Goal: Find specific page/section: Find specific page/section

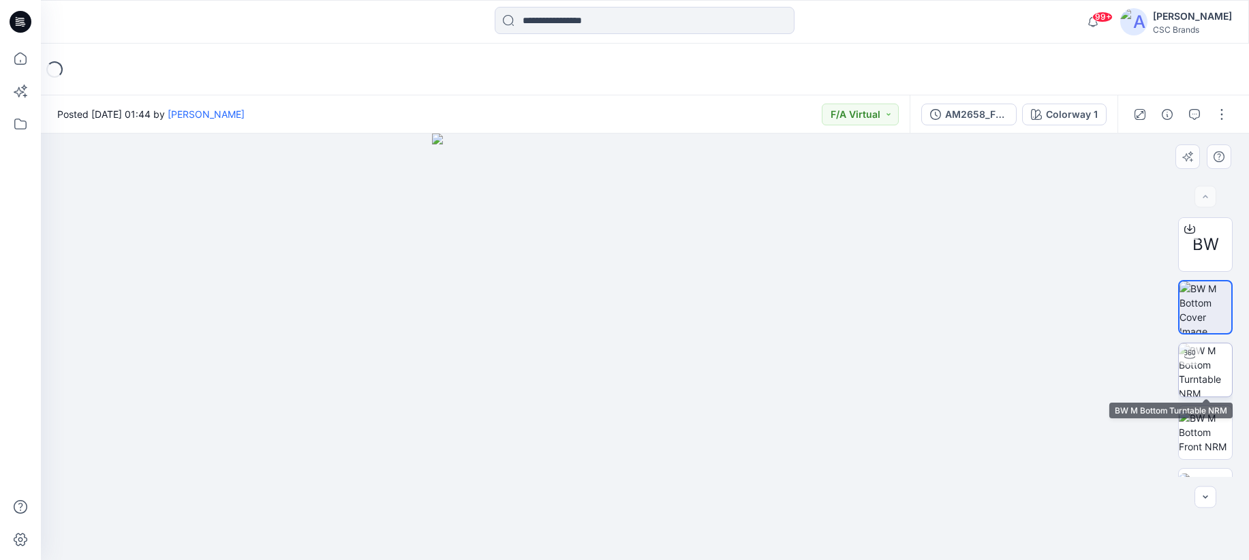
click at [1198, 373] on img at bounding box center [1204, 369] width 53 height 53
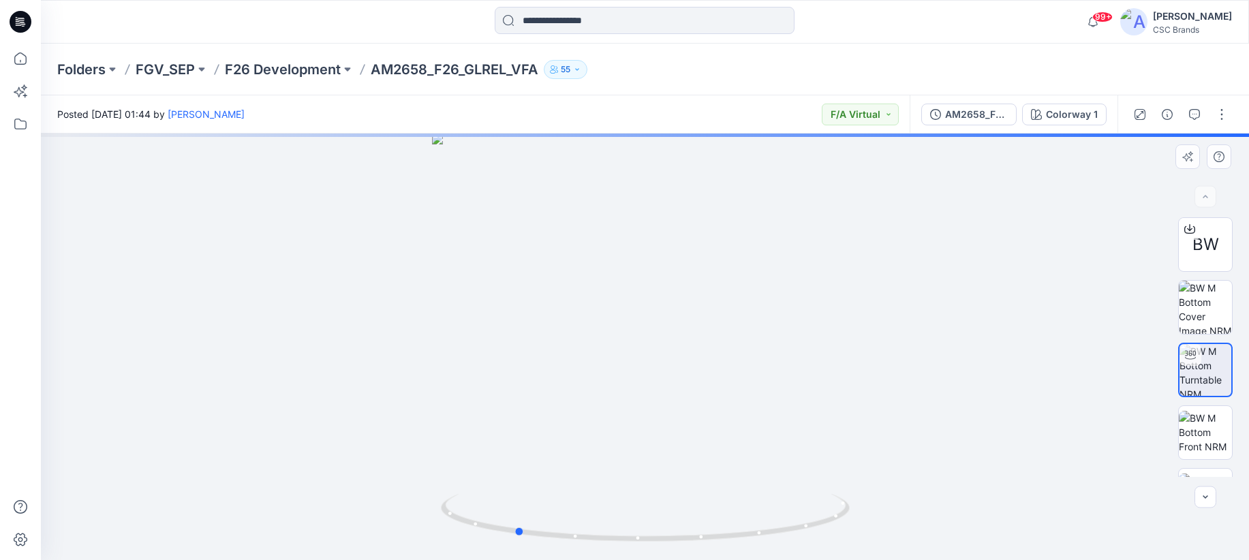
drag, startPoint x: 676, startPoint y: 369, endPoint x: 546, endPoint y: 354, distance: 131.0
click at [546, 354] on div at bounding box center [645, 347] width 1208 height 426
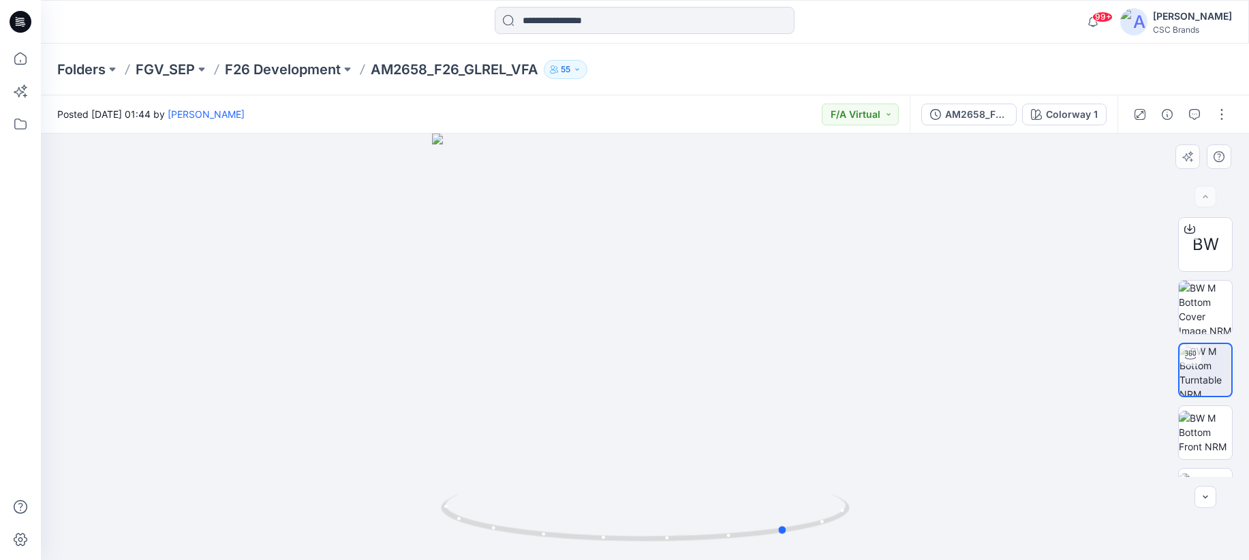
drag, startPoint x: 633, startPoint y: 368, endPoint x: 499, endPoint y: 358, distance: 134.5
click at [499, 358] on div at bounding box center [645, 347] width 1208 height 426
drag, startPoint x: 659, startPoint y: 362, endPoint x: 583, endPoint y: 346, distance: 77.4
click at [583, 346] on div at bounding box center [645, 347] width 1208 height 426
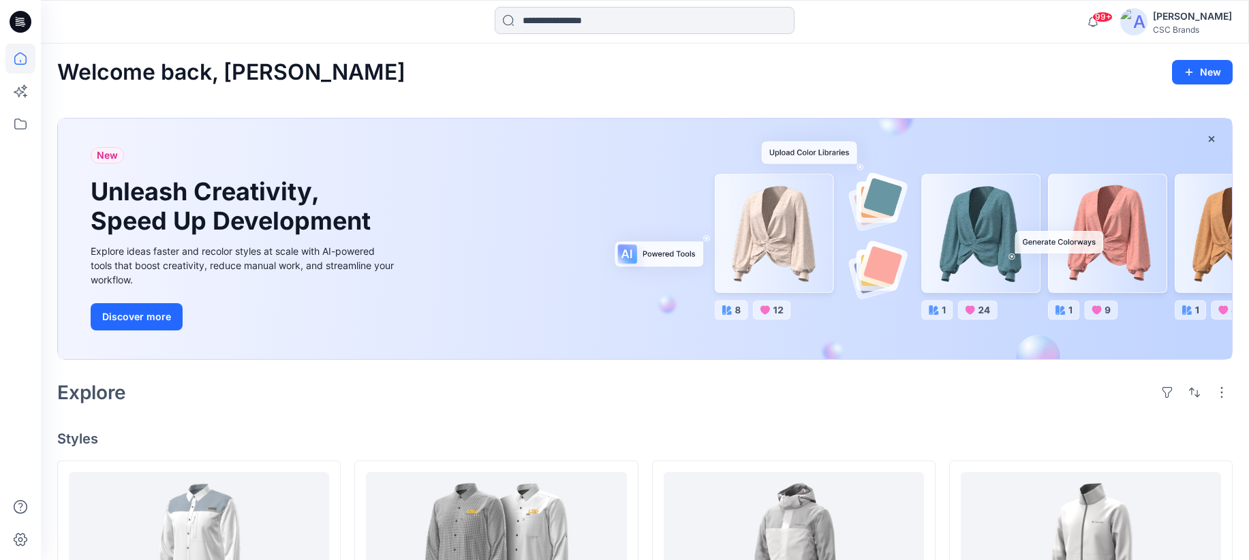
click at [671, 21] on input at bounding box center [645, 20] width 300 height 27
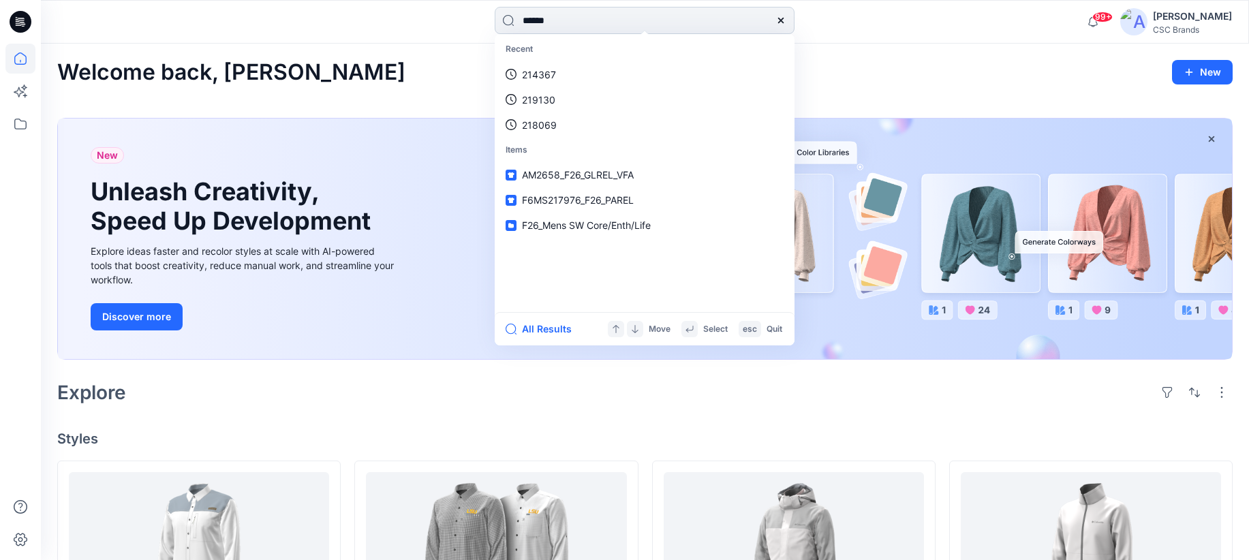
type input "******"
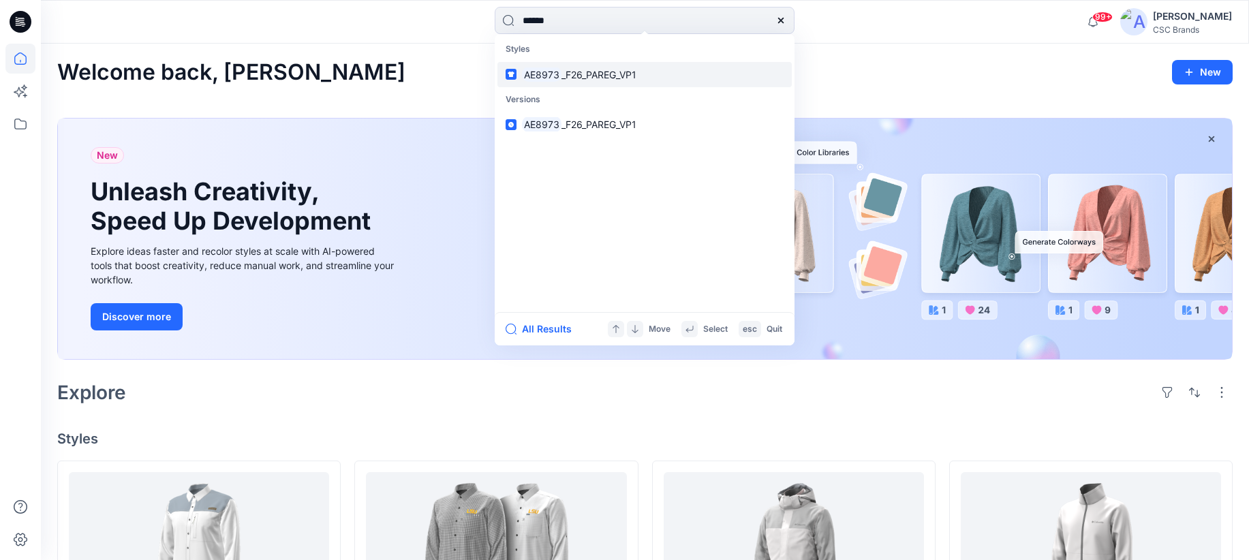
click at [640, 82] on link "AE8973 _F26_PAREG_VP1" at bounding box center [644, 74] width 294 height 25
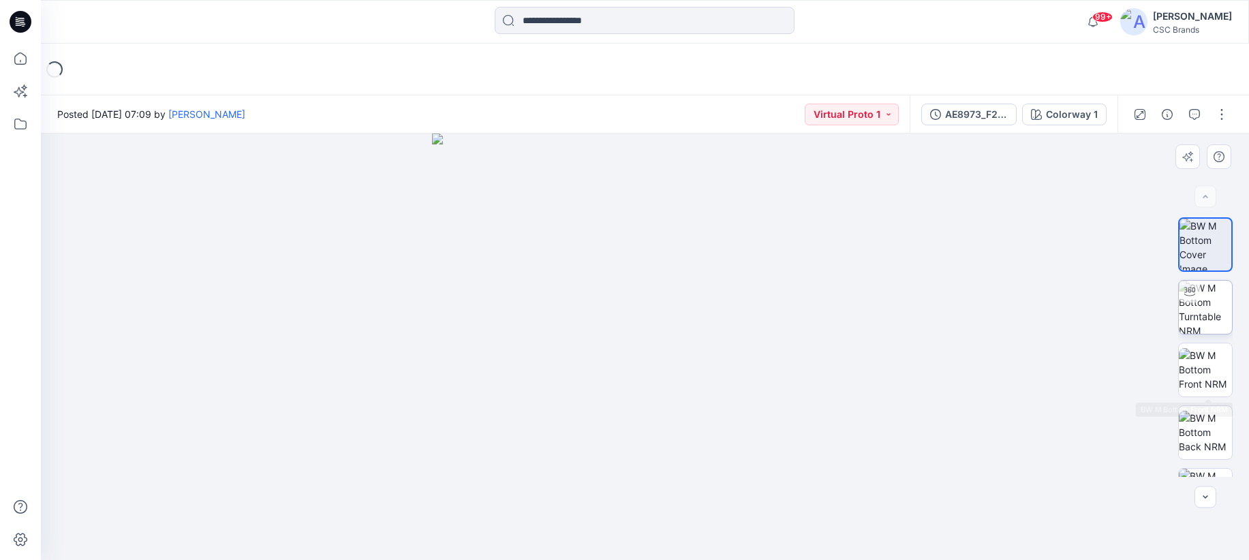
click at [1212, 308] on img at bounding box center [1204, 307] width 53 height 53
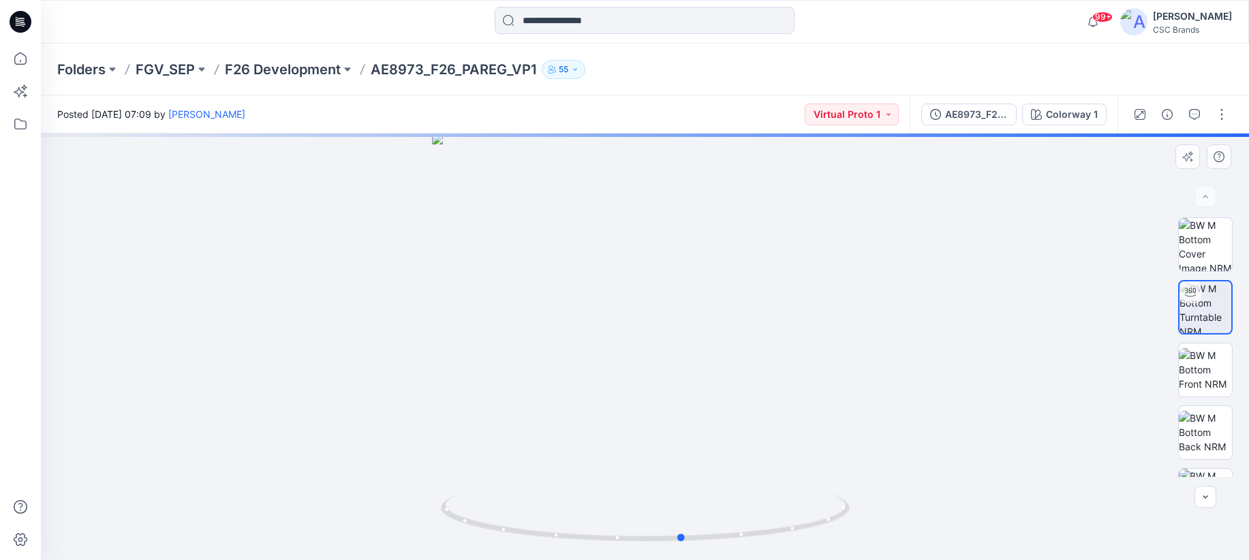
drag, startPoint x: 704, startPoint y: 371, endPoint x: 741, endPoint y: 375, distance: 37.7
click at [741, 375] on div at bounding box center [645, 347] width 1208 height 426
click at [1212, 388] on img at bounding box center [1204, 369] width 53 height 43
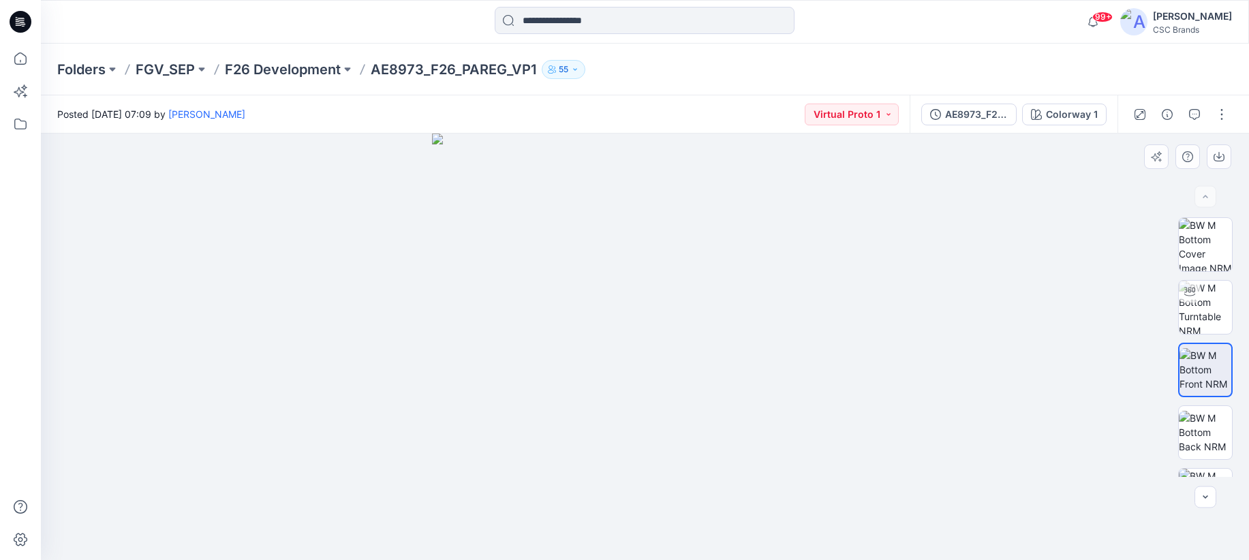
drag, startPoint x: 680, startPoint y: 359, endPoint x: 541, endPoint y: 350, distance: 139.9
click at [541, 350] on img at bounding box center [645, 347] width 426 height 426
click at [1200, 441] on img at bounding box center [1204, 432] width 53 height 43
click at [1204, 306] on img at bounding box center [1204, 307] width 53 height 53
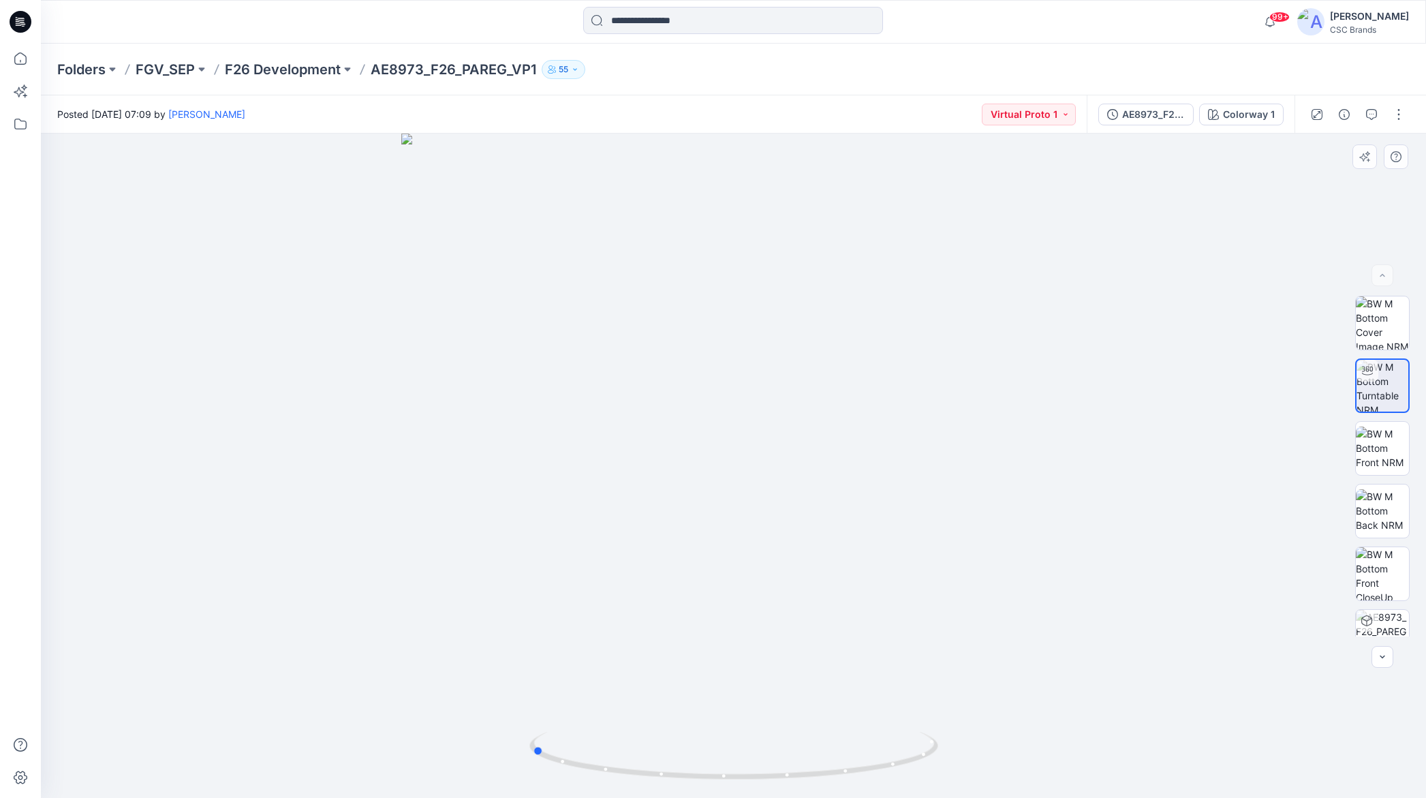
drag, startPoint x: 762, startPoint y: 548, endPoint x: 969, endPoint y: 535, distance: 206.8
click at [969, 535] on div at bounding box center [733, 466] width 1385 height 664
drag, startPoint x: 783, startPoint y: 533, endPoint x: 610, endPoint y: 534, distance: 173.0
click at [610, 534] on div at bounding box center [733, 466] width 1385 height 664
click at [770, 27] on input at bounding box center [733, 20] width 300 height 27
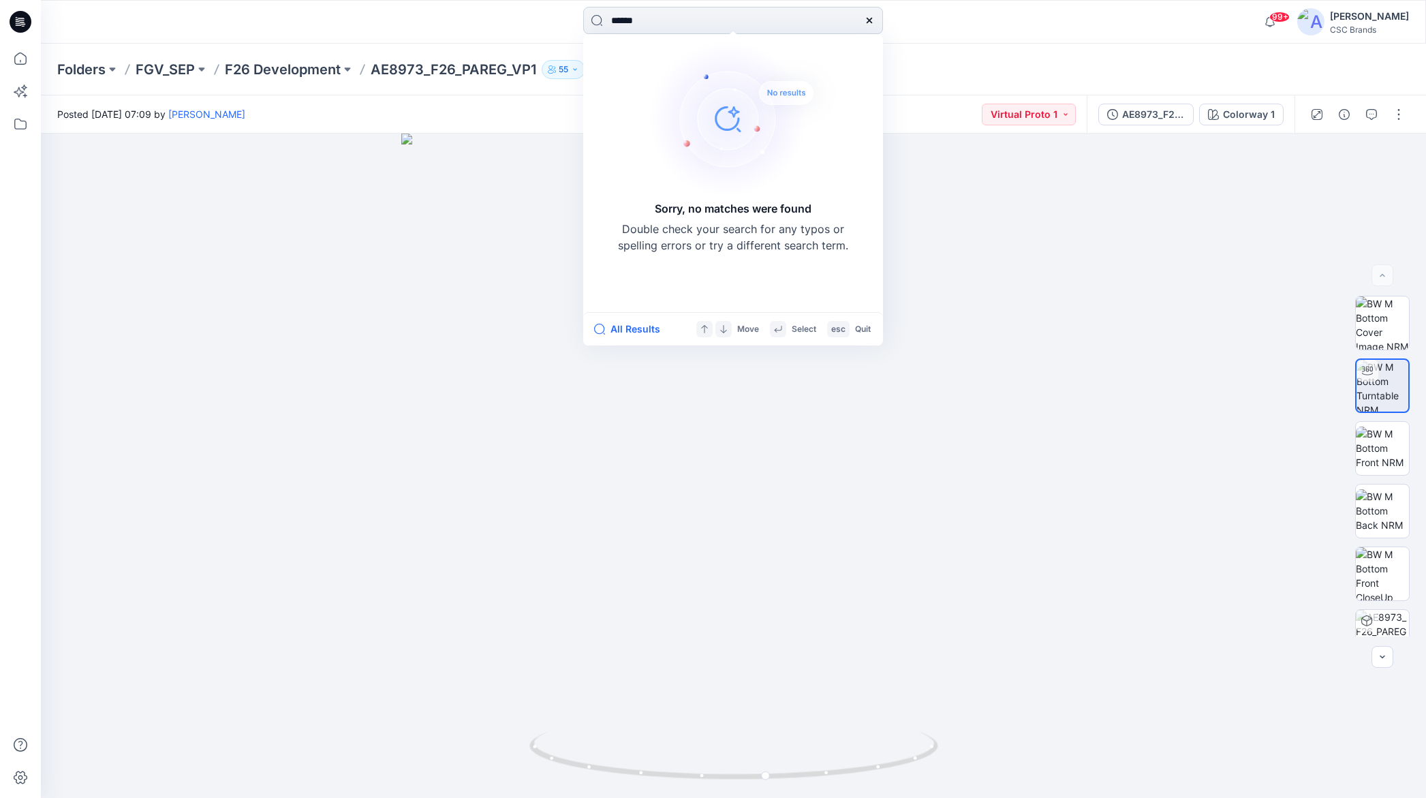
drag, startPoint x: 661, startPoint y: 24, endPoint x: 596, endPoint y: 14, distance: 65.5
click at [596, 14] on input "******" at bounding box center [733, 20] width 300 height 27
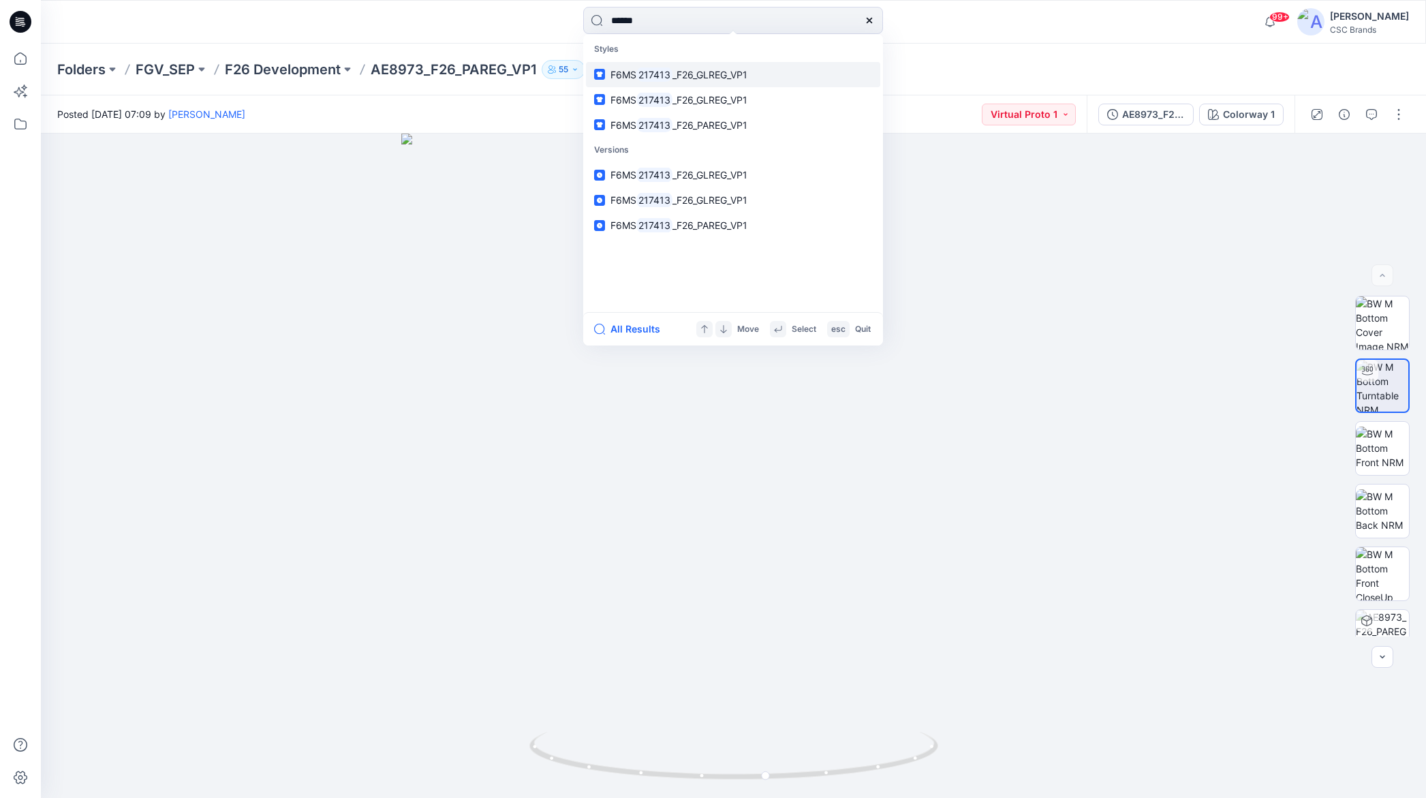
type input "******"
click at [704, 69] on span "_F26_GLREG_VP1" at bounding box center [709, 75] width 75 height 12
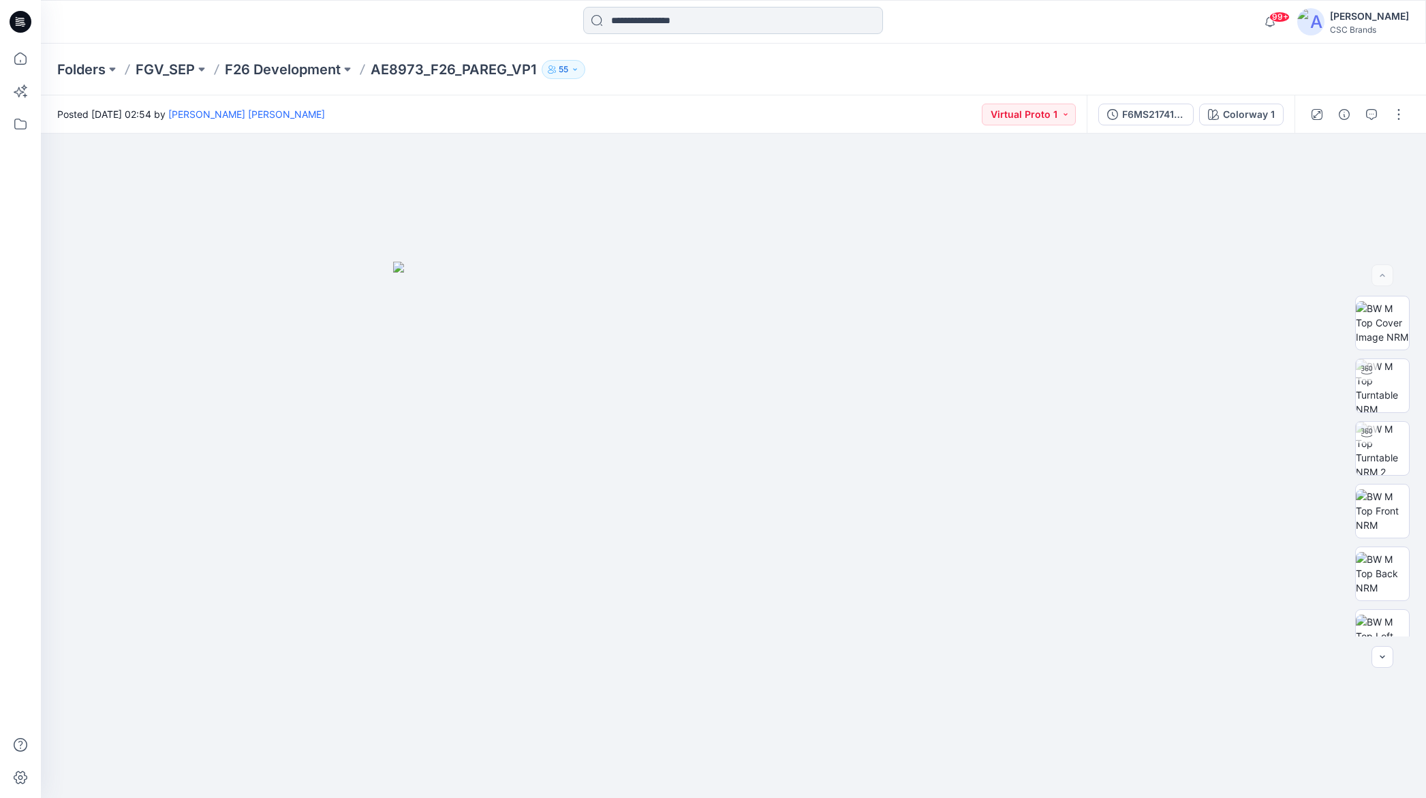
click at [727, 27] on input at bounding box center [733, 20] width 300 height 27
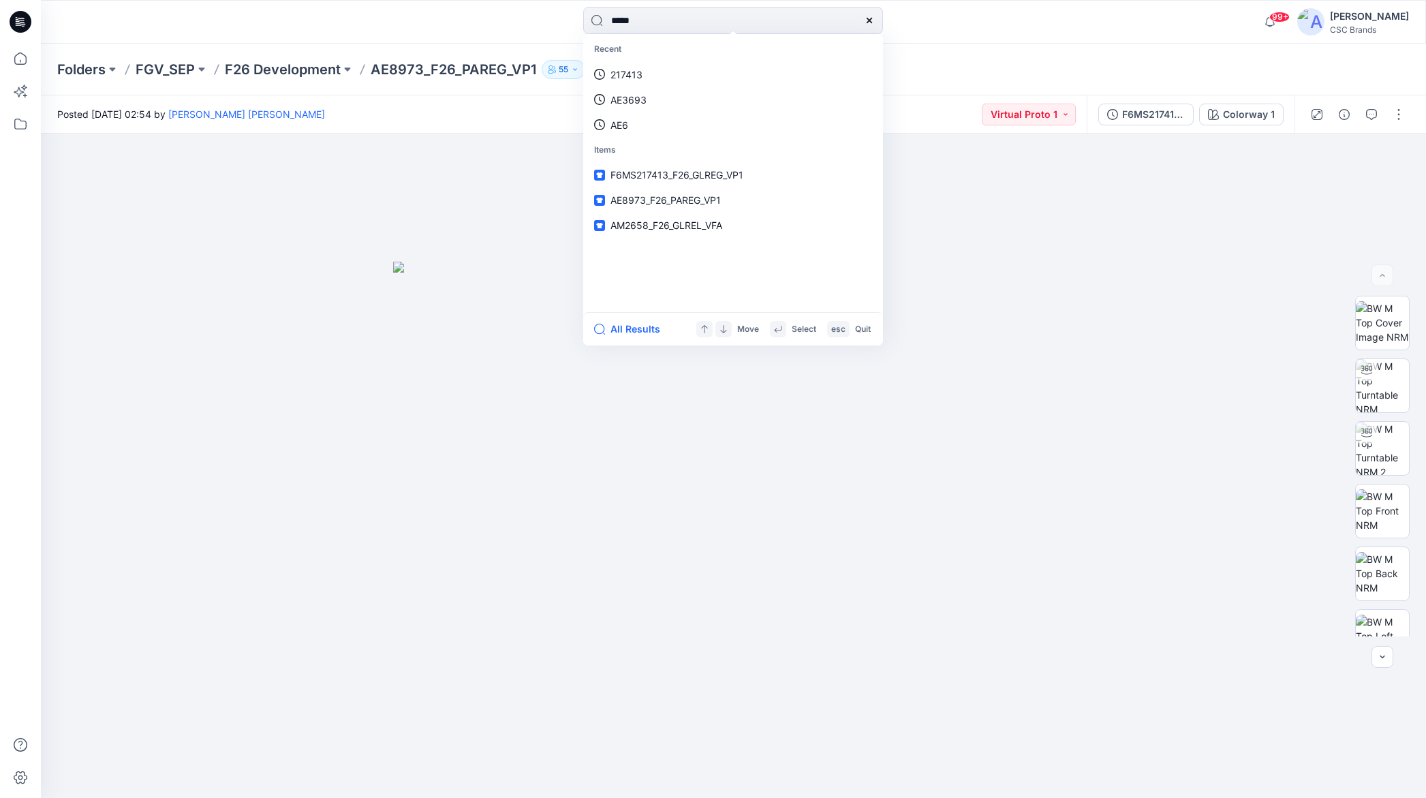
type input "******"
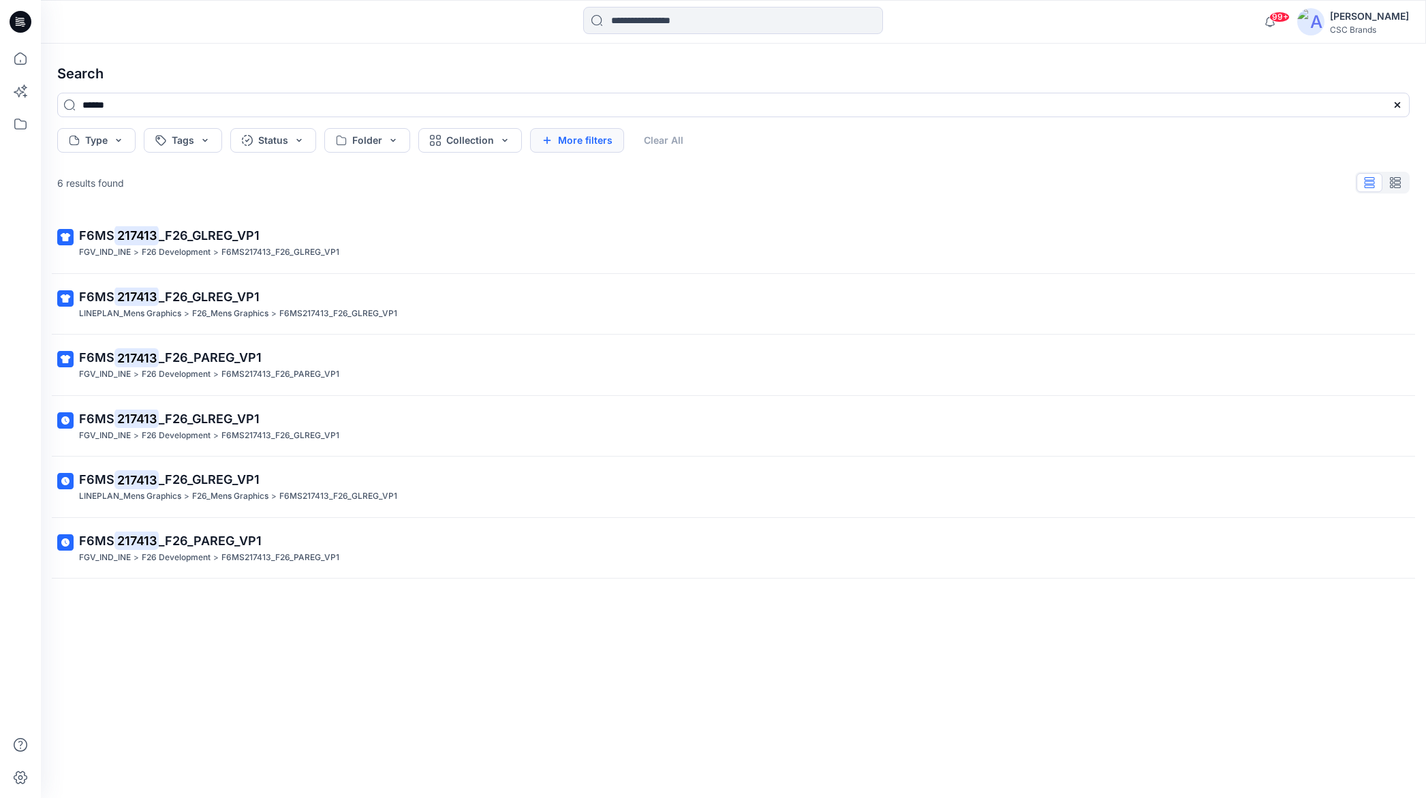
click at [578, 143] on button "More filters" at bounding box center [577, 140] width 94 height 25
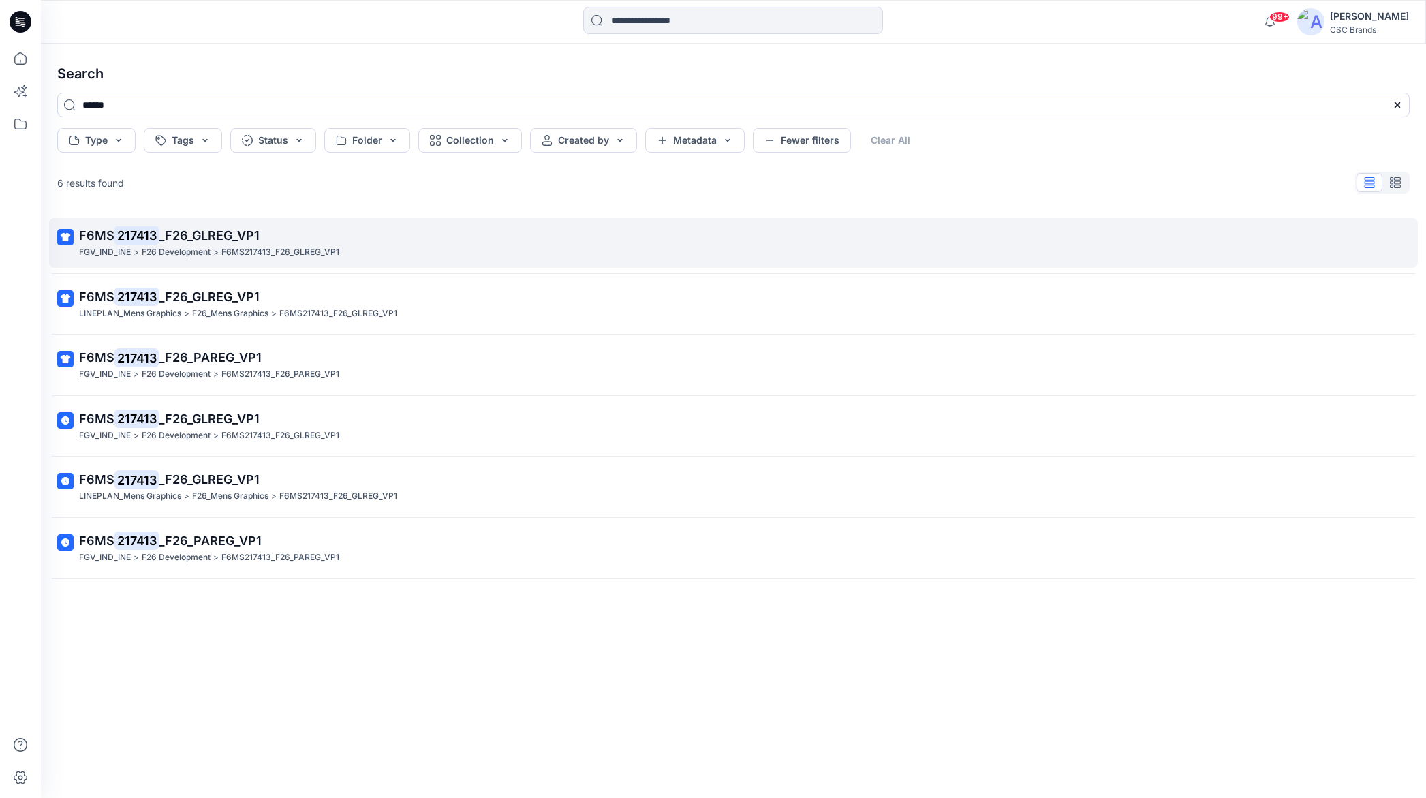
click at [232, 236] on span "_F26_GLREG_VP1" at bounding box center [209, 235] width 101 height 14
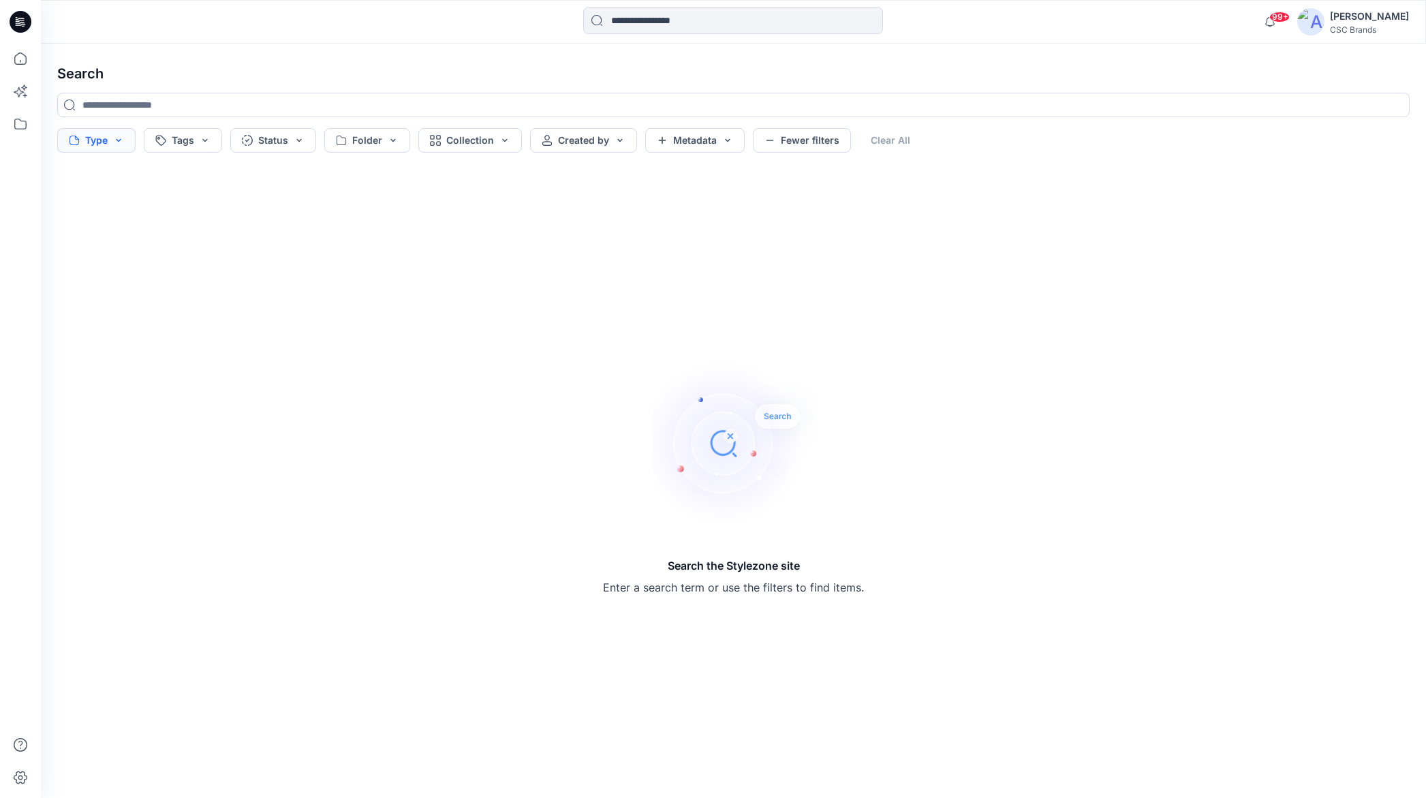
click at [120, 138] on button "Type" at bounding box center [96, 140] width 78 height 25
click at [212, 138] on button "Tags" at bounding box center [183, 140] width 78 height 25
click at [605, 138] on button "Created by" at bounding box center [583, 140] width 107 height 25
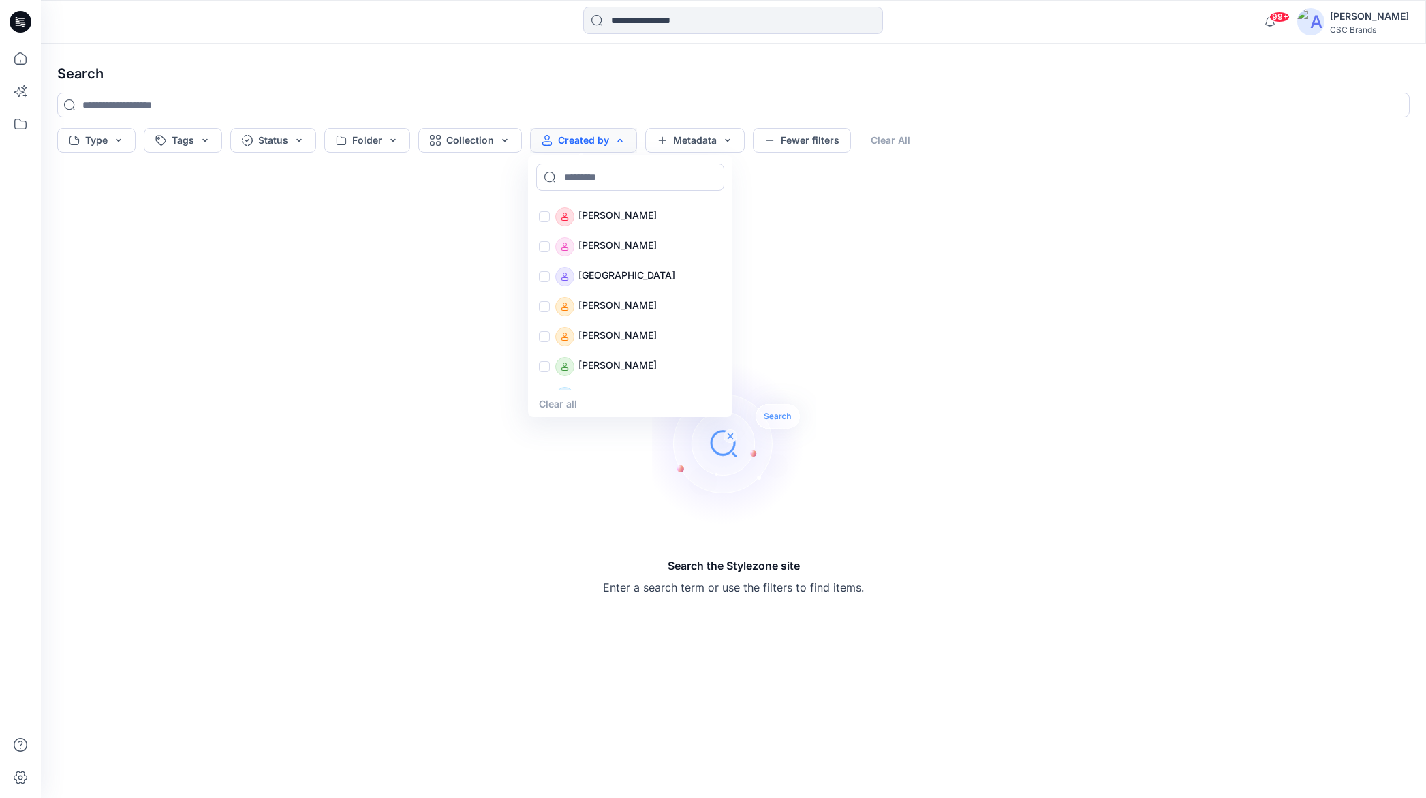
click at [620, 140] on button "Created by" at bounding box center [583, 140] width 107 height 25
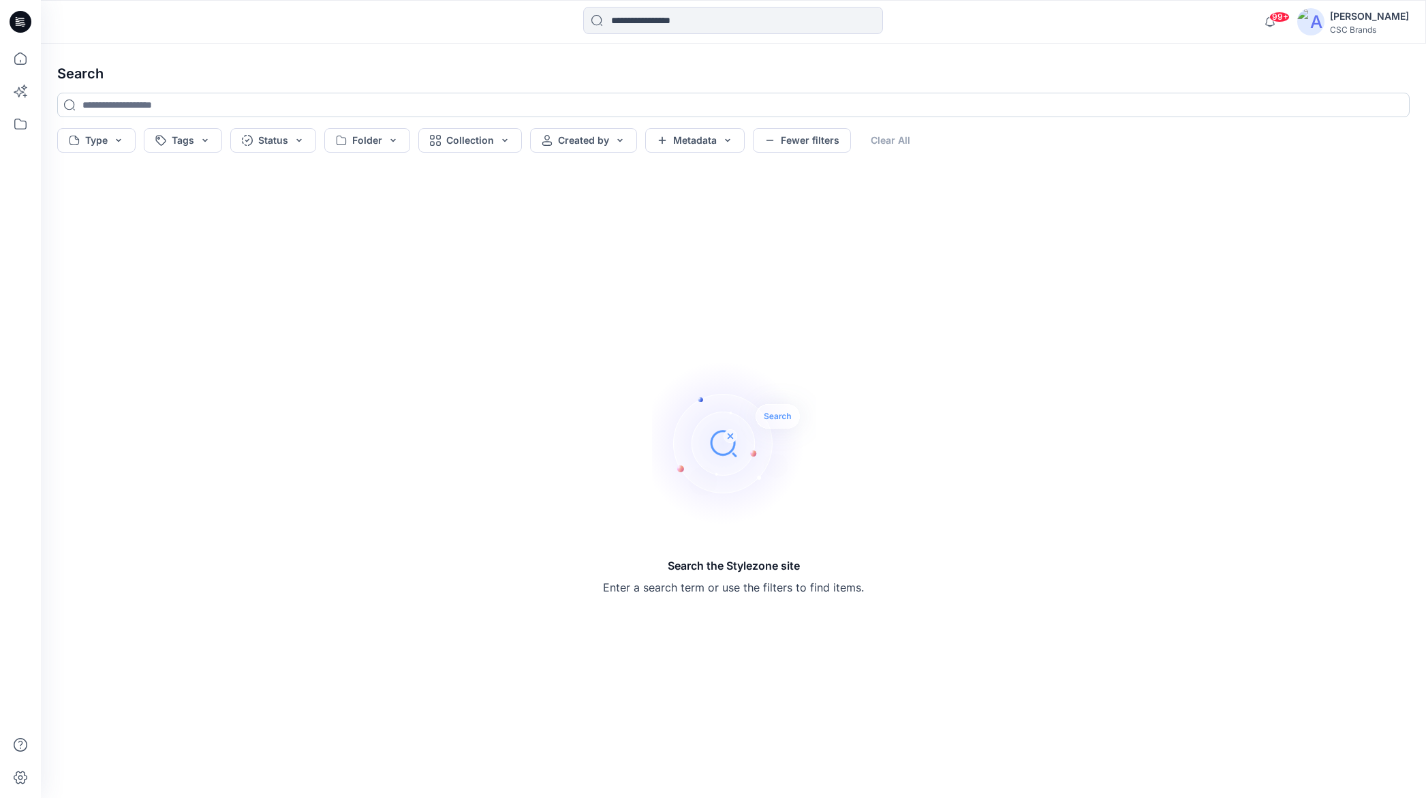
click at [149, 106] on input at bounding box center [733, 105] width 1352 height 25
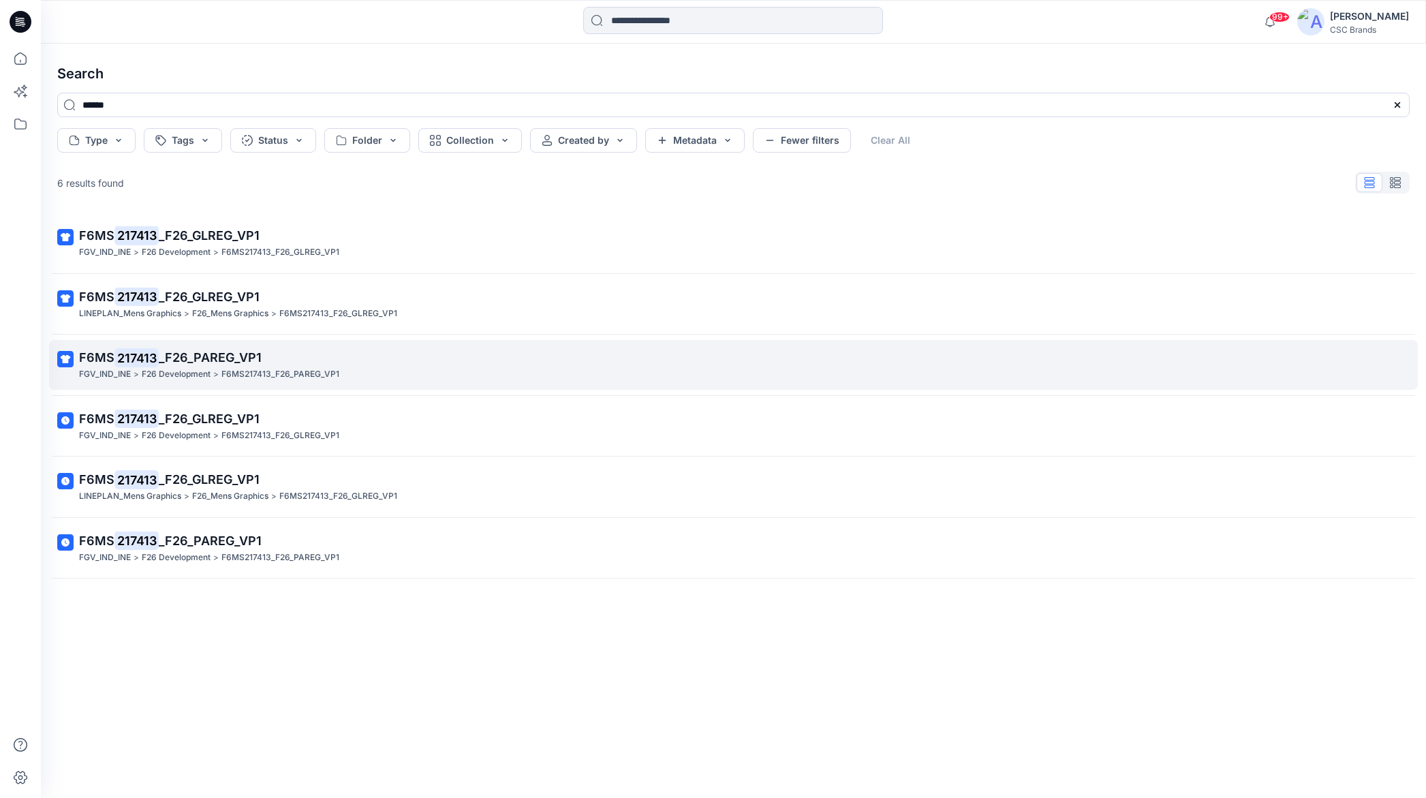
type input "******"
click at [278, 367] on p "F6MS217413_F26_PAREG_VP1" at bounding box center [280, 374] width 118 height 14
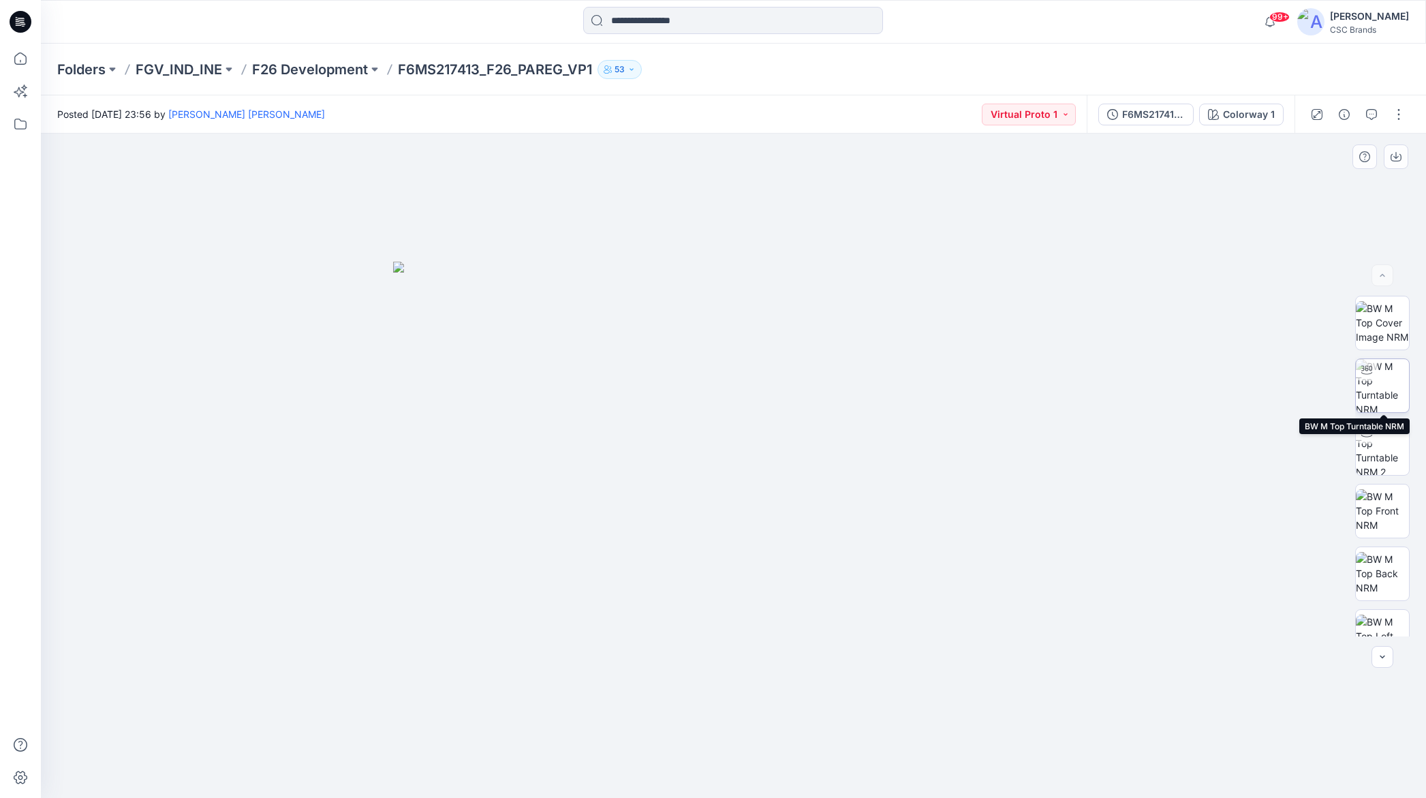
click at [1248, 392] on img at bounding box center [1382, 385] width 53 height 53
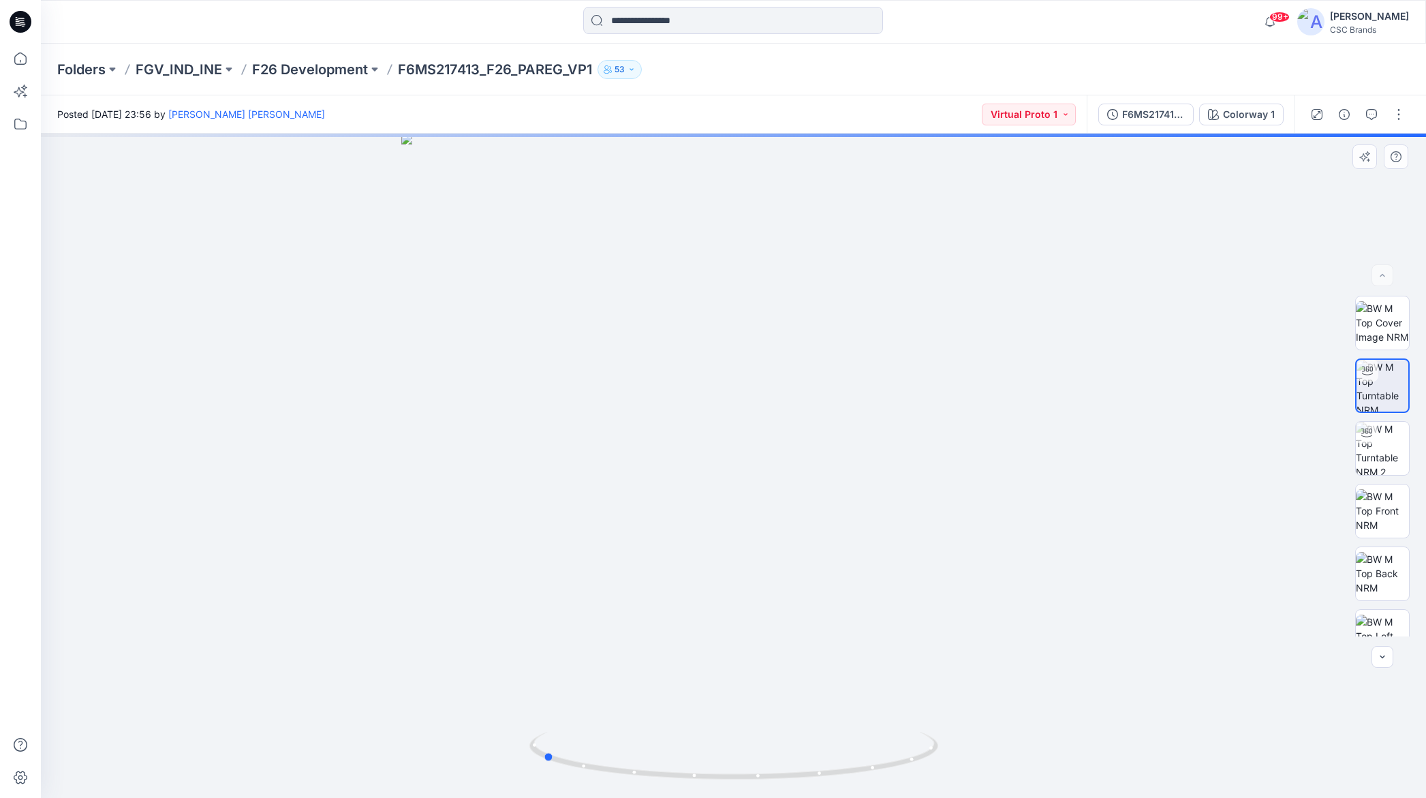
drag, startPoint x: 881, startPoint y: 579, endPoint x: 1150, endPoint y: 520, distance: 274.7
click at [690, 559] on div at bounding box center [733, 466] width 1385 height 664
click at [1248, 450] on img at bounding box center [1382, 448] width 53 height 53
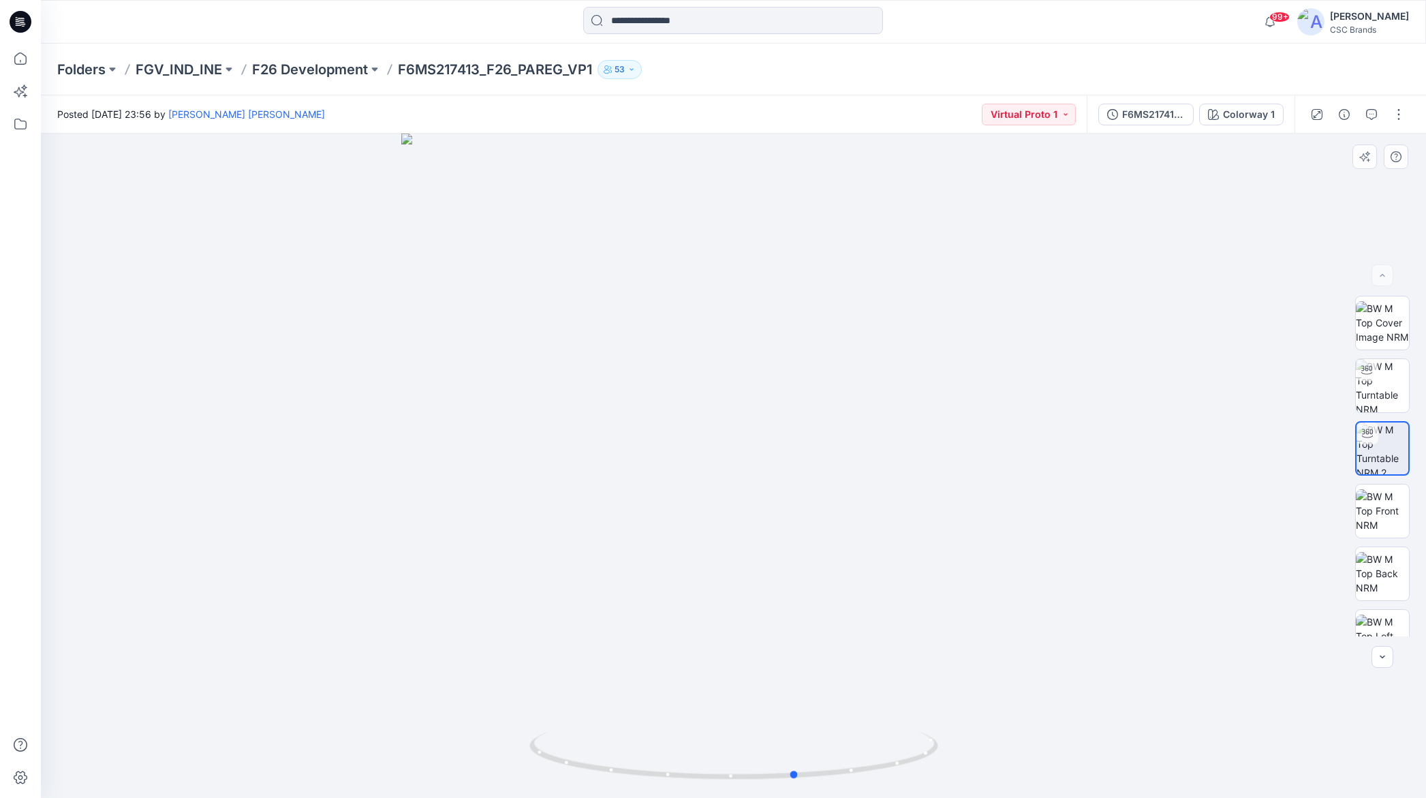
drag, startPoint x: 787, startPoint y: 565, endPoint x: 849, endPoint y: 561, distance: 62.8
click at [849, 559] on div at bounding box center [733, 466] width 1385 height 664
click at [1248, 322] on img at bounding box center [1382, 322] width 53 height 43
click at [1248, 401] on img at bounding box center [1382, 385] width 53 height 53
drag, startPoint x: 795, startPoint y: 533, endPoint x: 659, endPoint y: 522, distance: 136.7
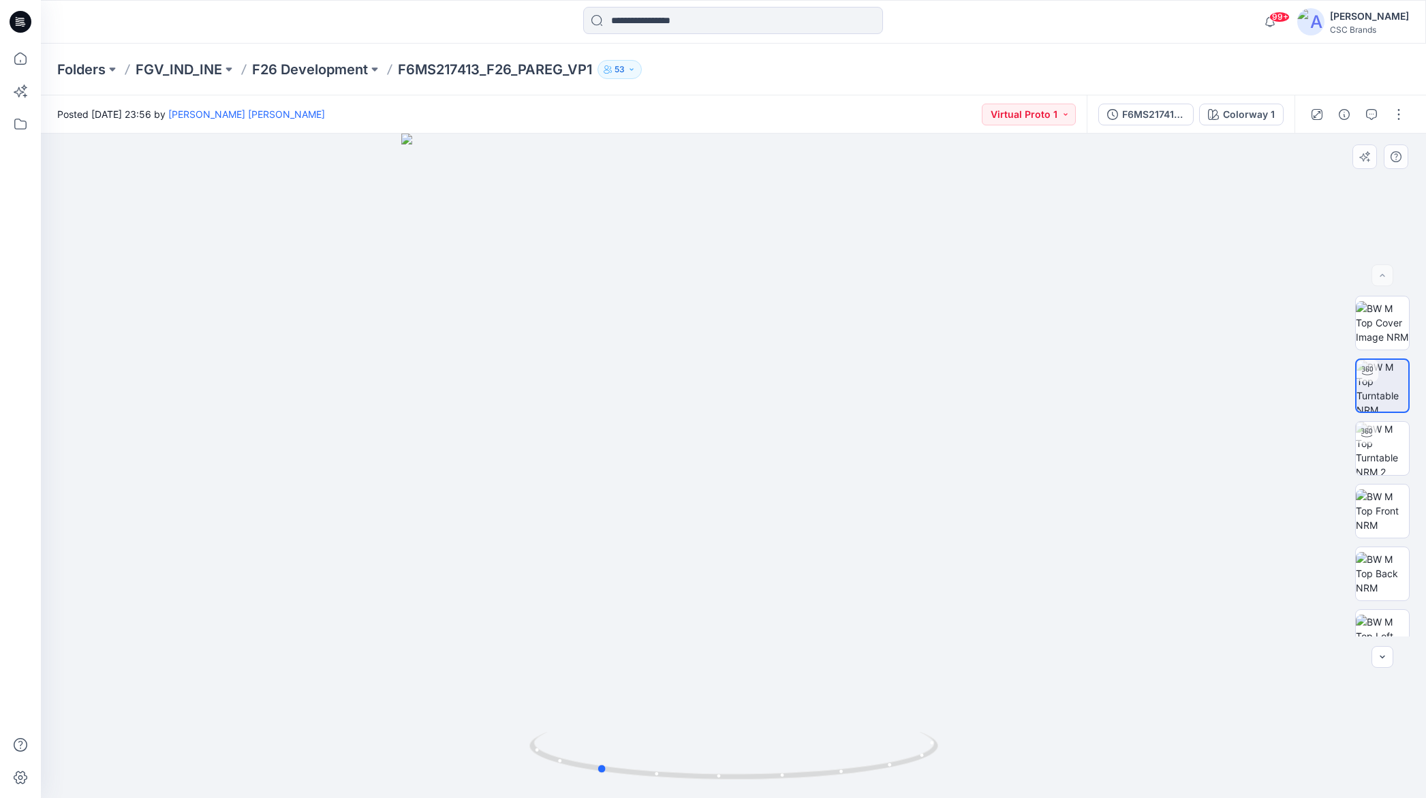
click at [659, 522] on div at bounding box center [733, 466] width 1385 height 664
drag, startPoint x: 787, startPoint y: 546, endPoint x: 933, endPoint y: 492, distance: 154.7
click at [933, 492] on div at bounding box center [733, 466] width 1385 height 664
click at [1248, 449] on img at bounding box center [1382, 448] width 53 height 53
click at [1248, 559] on img at bounding box center [1382, 573] width 53 height 43
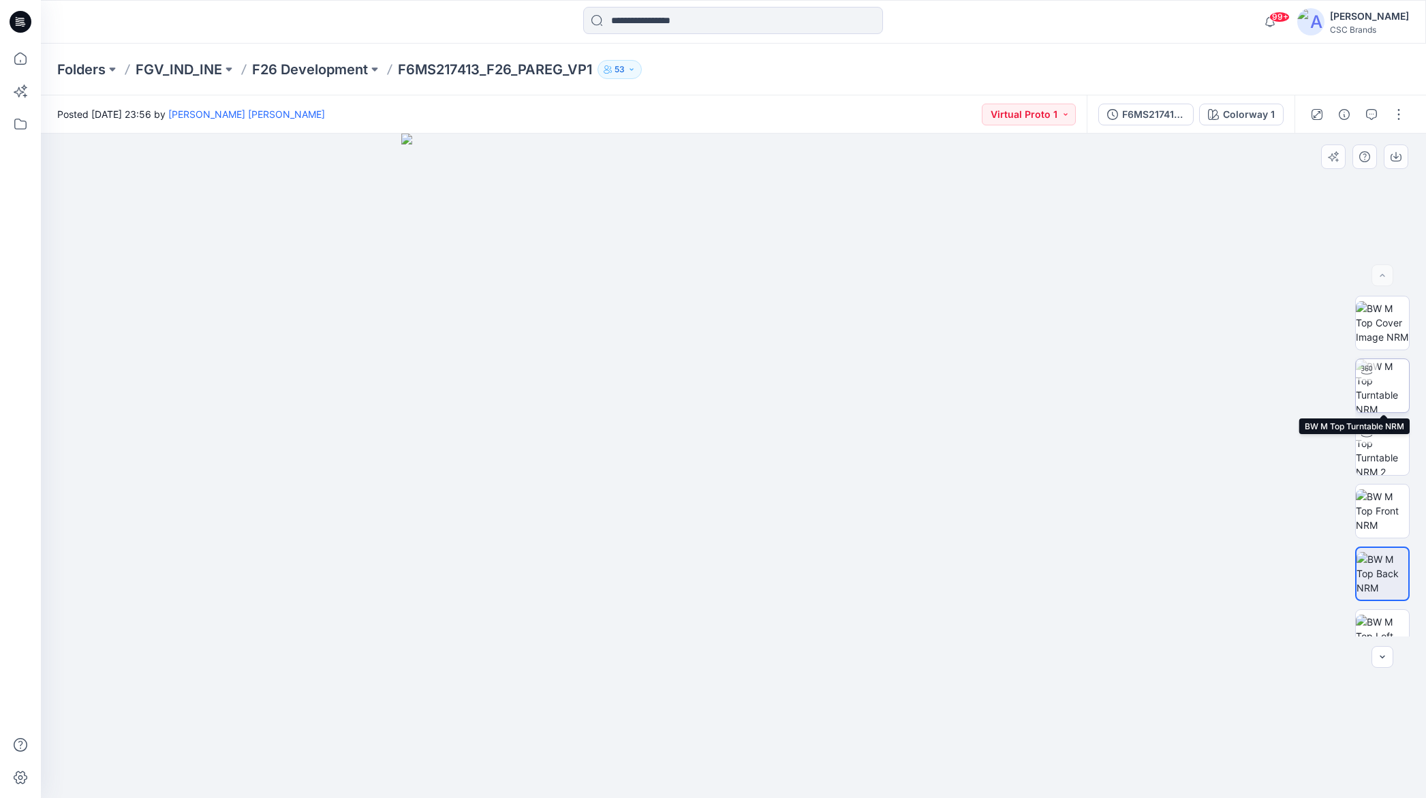
click at [1248, 377] on img at bounding box center [1382, 385] width 53 height 53
click at [1248, 507] on img at bounding box center [1382, 510] width 53 height 43
click at [1248, 384] on img at bounding box center [1382, 385] width 53 height 53
drag, startPoint x: 888, startPoint y: 507, endPoint x: 881, endPoint y: 355, distance: 152.1
click at [881, 355] on img at bounding box center [733, 408] width 780 height 780
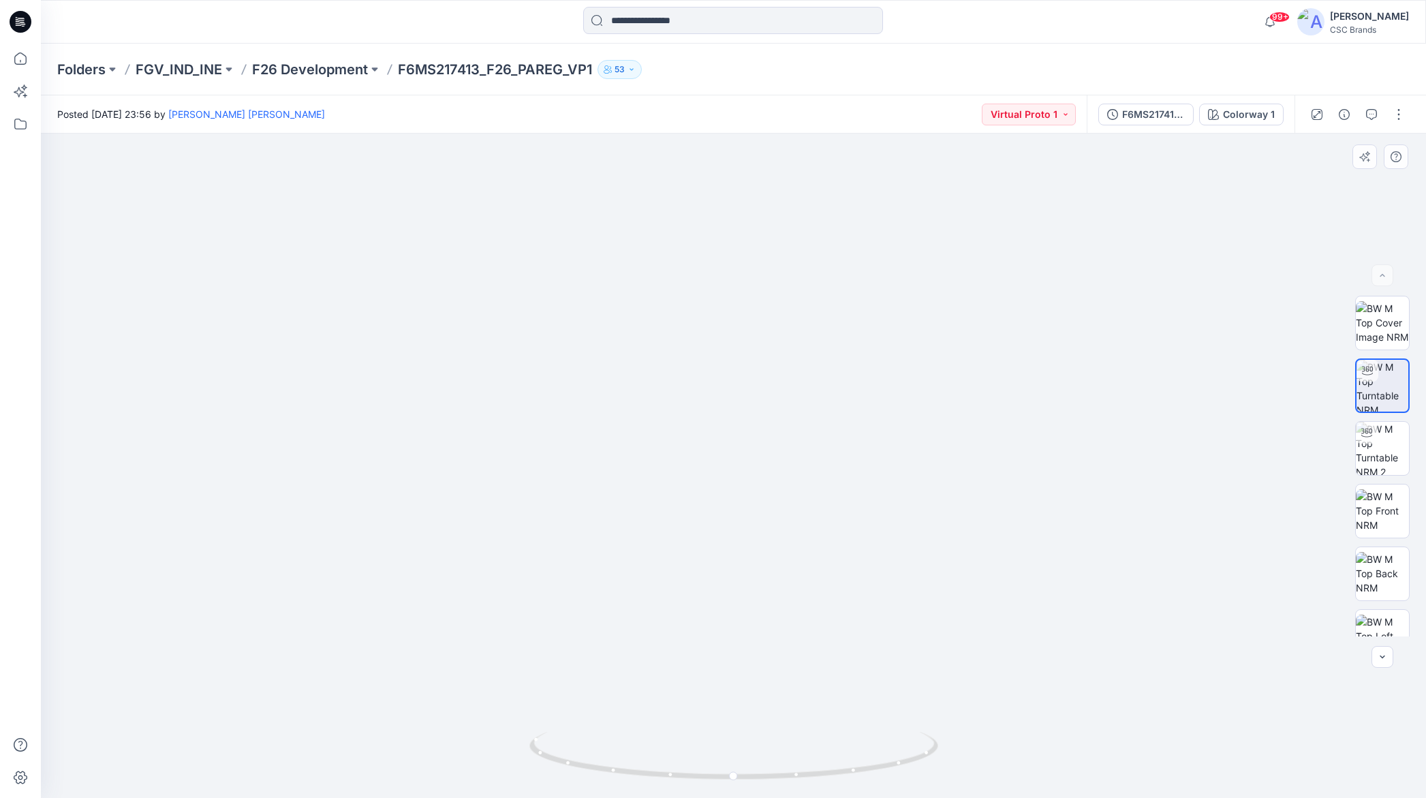
drag, startPoint x: 794, startPoint y: 505, endPoint x: 678, endPoint y: 508, distance: 115.9
click at [678, 508] on img at bounding box center [733, 409] width 780 height 775
drag, startPoint x: 716, startPoint y: 548, endPoint x: 716, endPoint y: 631, distance: 82.4
click at [716, 550] on img at bounding box center [733, 411] width 780 height 774
drag, startPoint x: 713, startPoint y: 673, endPoint x: 635, endPoint y: 663, distance: 78.3
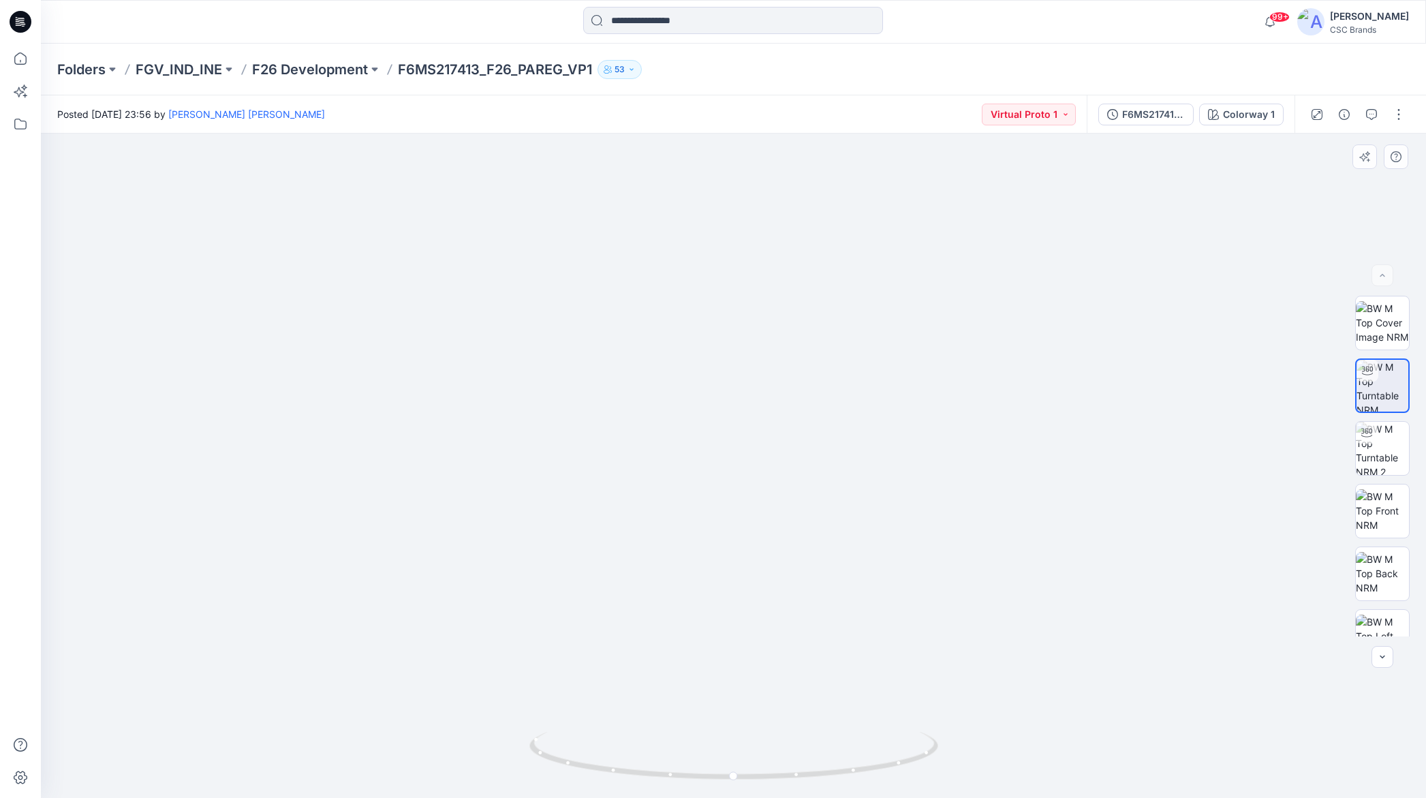
click at [635, 559] on img at bounding box center [733, 408] width 780 height 780
drag, startPoint x: 738, startPoint y: 778, endPoint x: 726, endPoint y: 741, distance: 38.8
click at [726, 559] on icon at bounding box center [735, 757] width 412 height 51
click at [1248, 469] on img at bounding box center [1382, 448] width 53 height 53
click at [1248, 402] on img at bounding box center [1382, 385] width 53 height 53
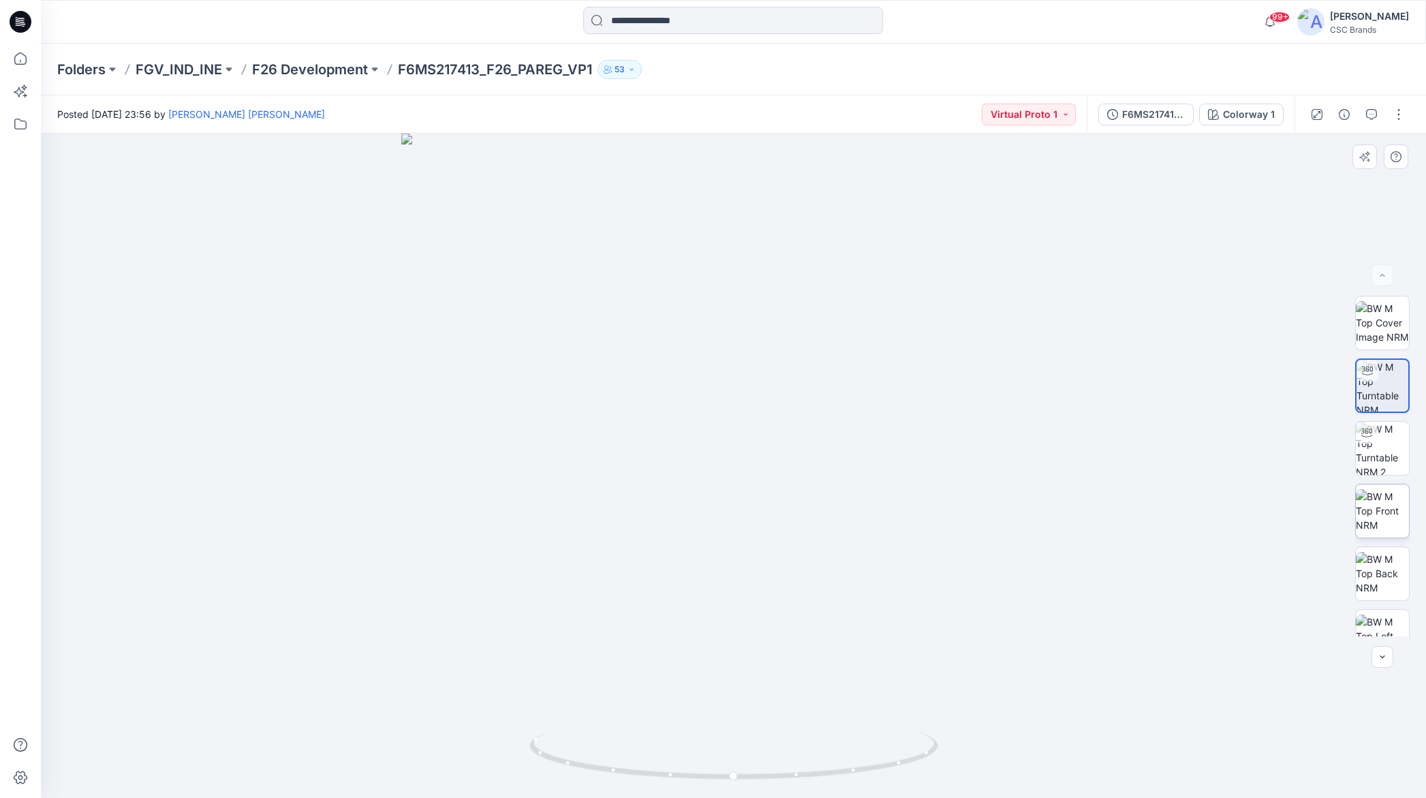
click at [1248, 517] on img at bounding box center [1382, 510] width 53 height 43
drag, startPoint x: 820, startPoint y: 495, endPoint x: 718, endPoint y: 492, distance: 102.2
click at [718, 492] on img at bounding box center [733, 466] width 664 height 664
drag, startPoint x: 822, startPoint y: 498, endPoint x: 670, endPoint y: 492, distance: 152.7
click at [670, 492] on img at bounding box center [733, 466] width 664 height 664
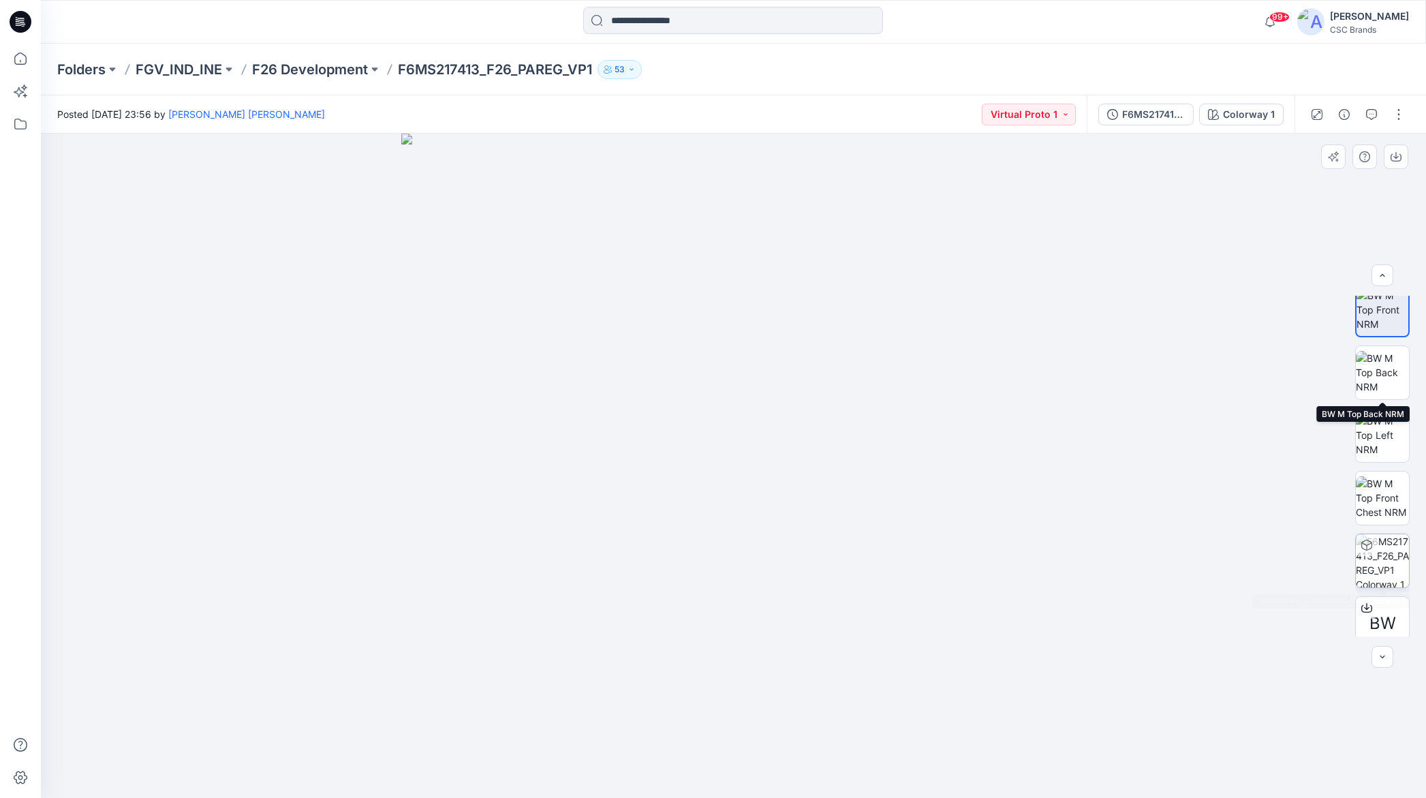
scroll to position [202, 0]
click at [1248, 552] on img at bounding box center [1382, 559] width 53 height 53
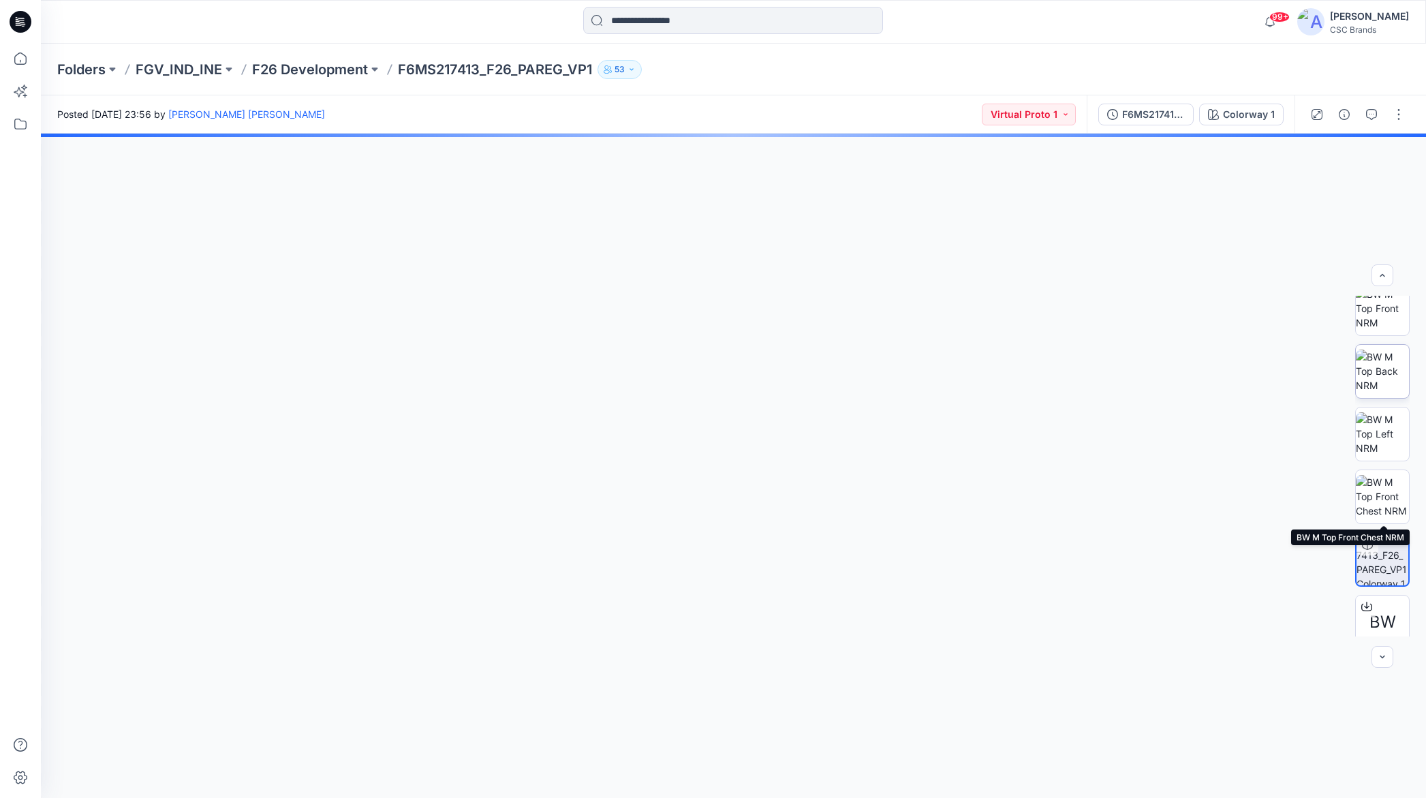
click at [1248, 381] on img at bounding box center [1382, 370] width 53 height 43
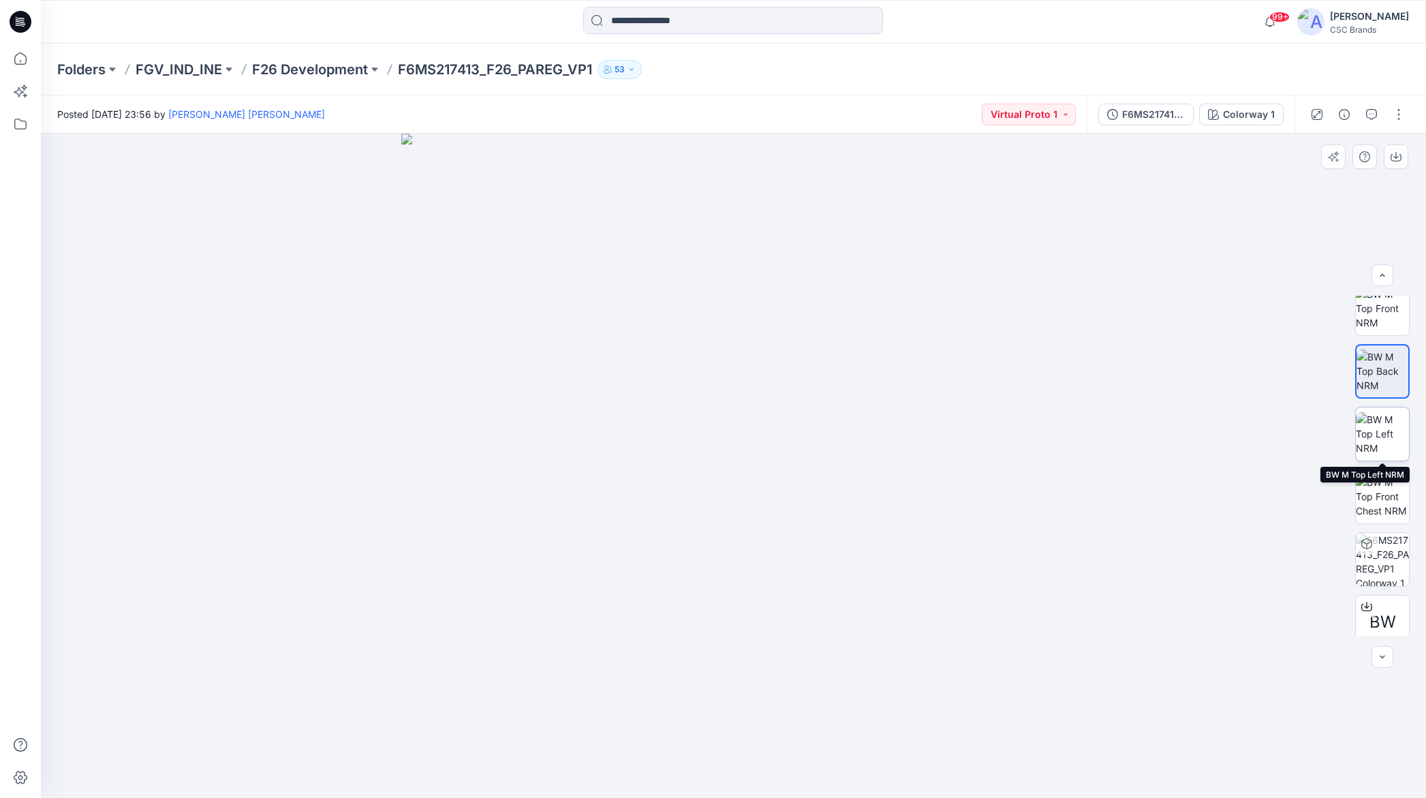
click at [1248, 438] on img at bounding box center [1382, 433] width 53 height 43
click at [1248, 503] on img at bounding box center [1382, 496] width 53 height 43
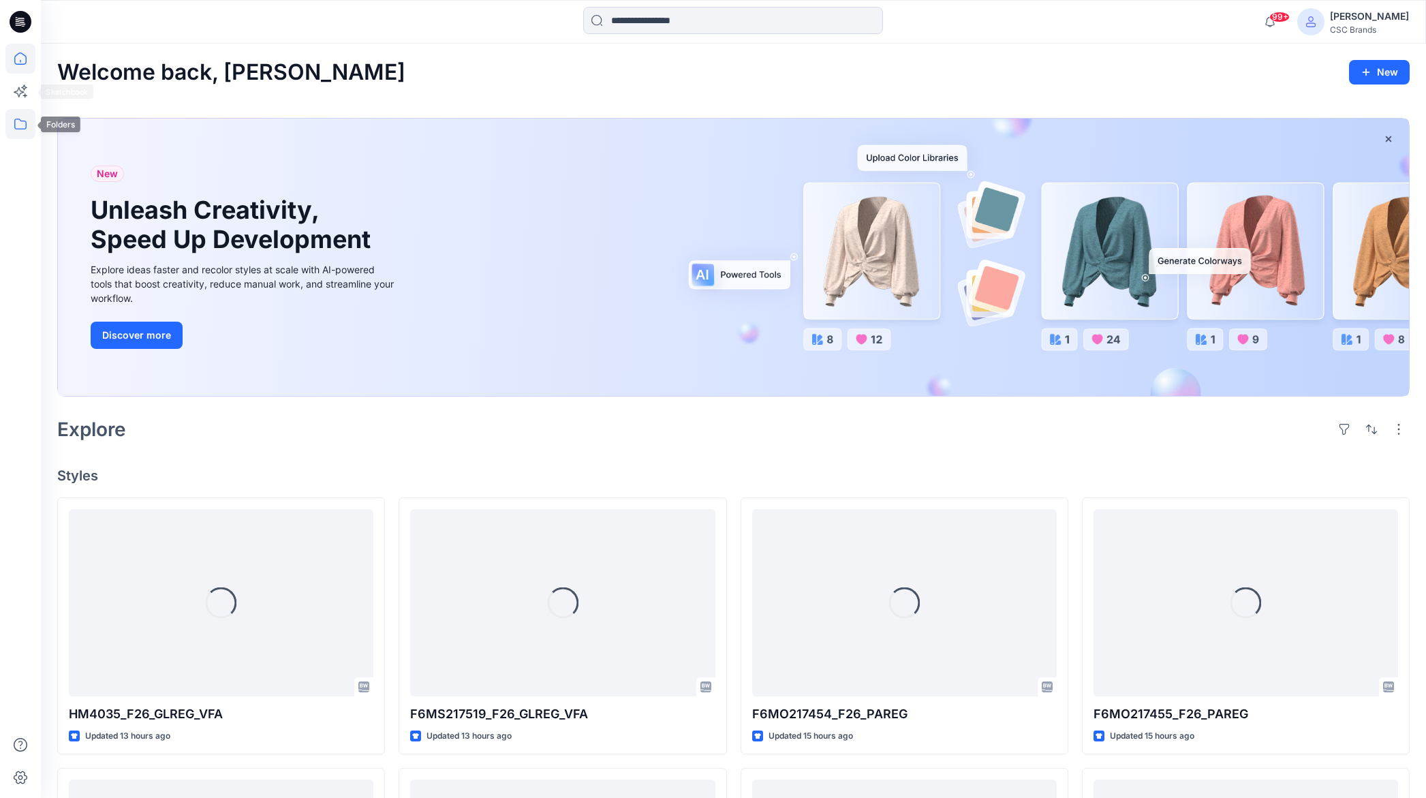
click at [15, 123] on icon at bounding box center [20, 124] width 12 height 11
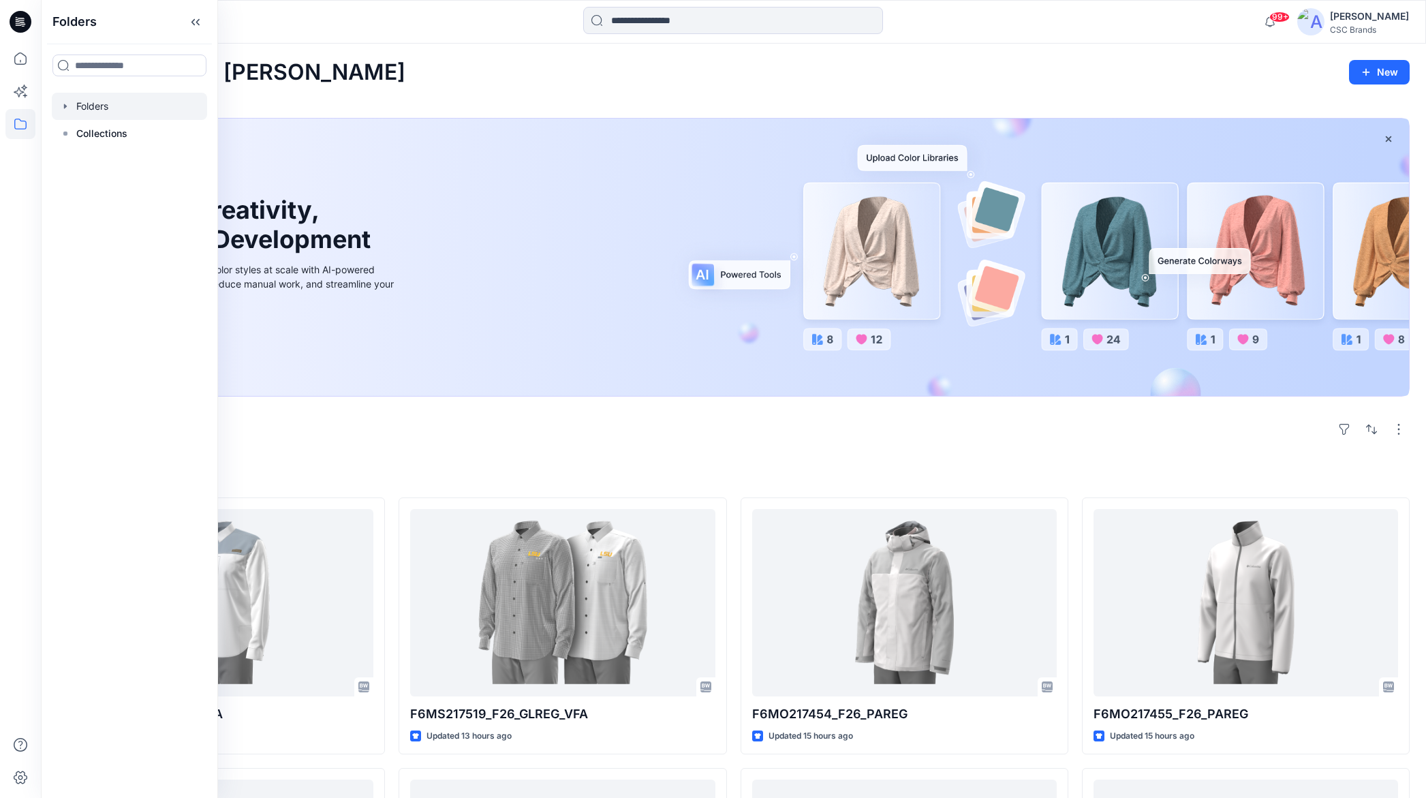
click at [100, 113] on div at bounding box center [129, 106] width 155 height 27
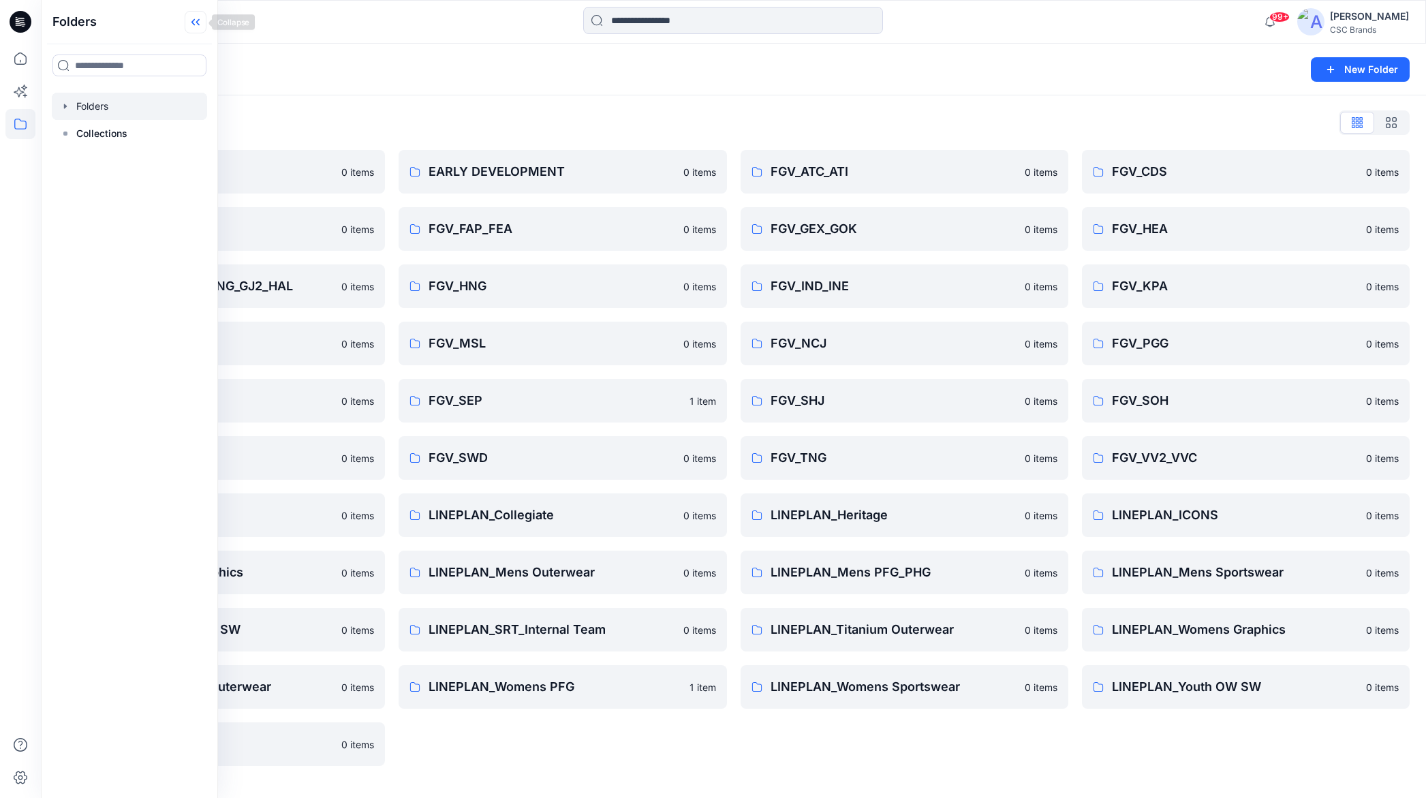
click at [204, 22] on icon at bounding box center [196, 22] width 22 height 22
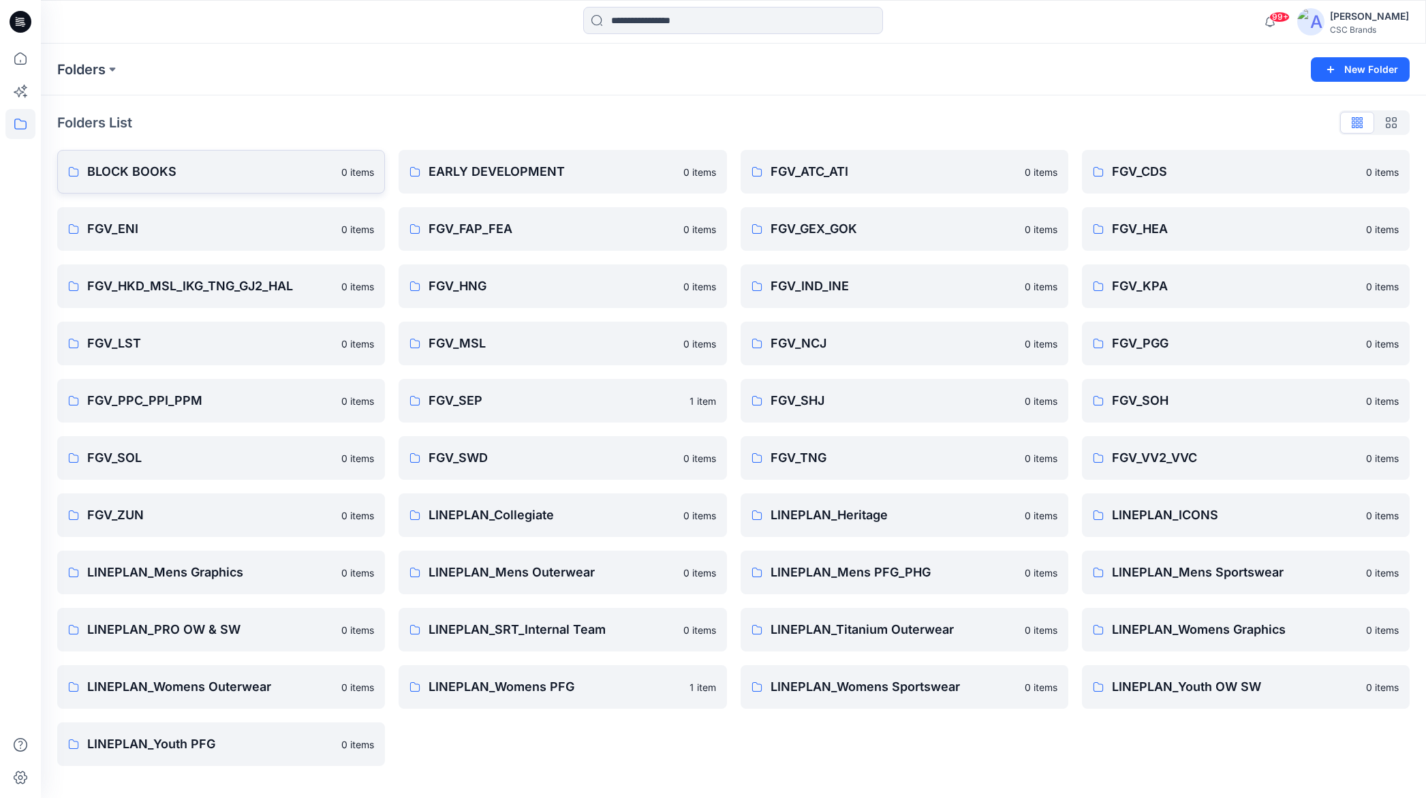
click at [155, 173] on p "BLOCK BOOKS" at bounding box center [210, 171] width 246 height 19
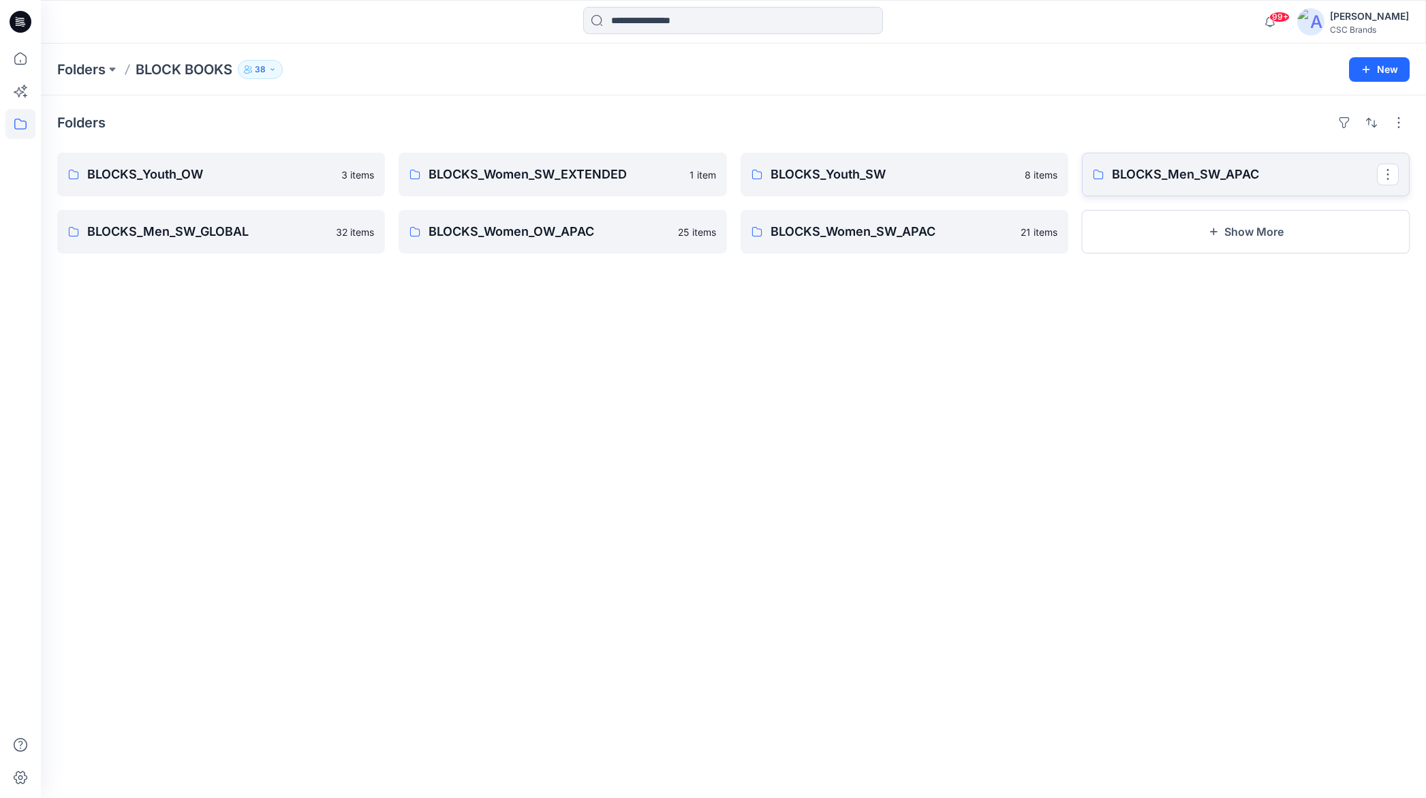
click at [1191, 181] on p "BLOCKS_Men_SW_APAC" at bounding box center [1244, 174] width 265 height 19
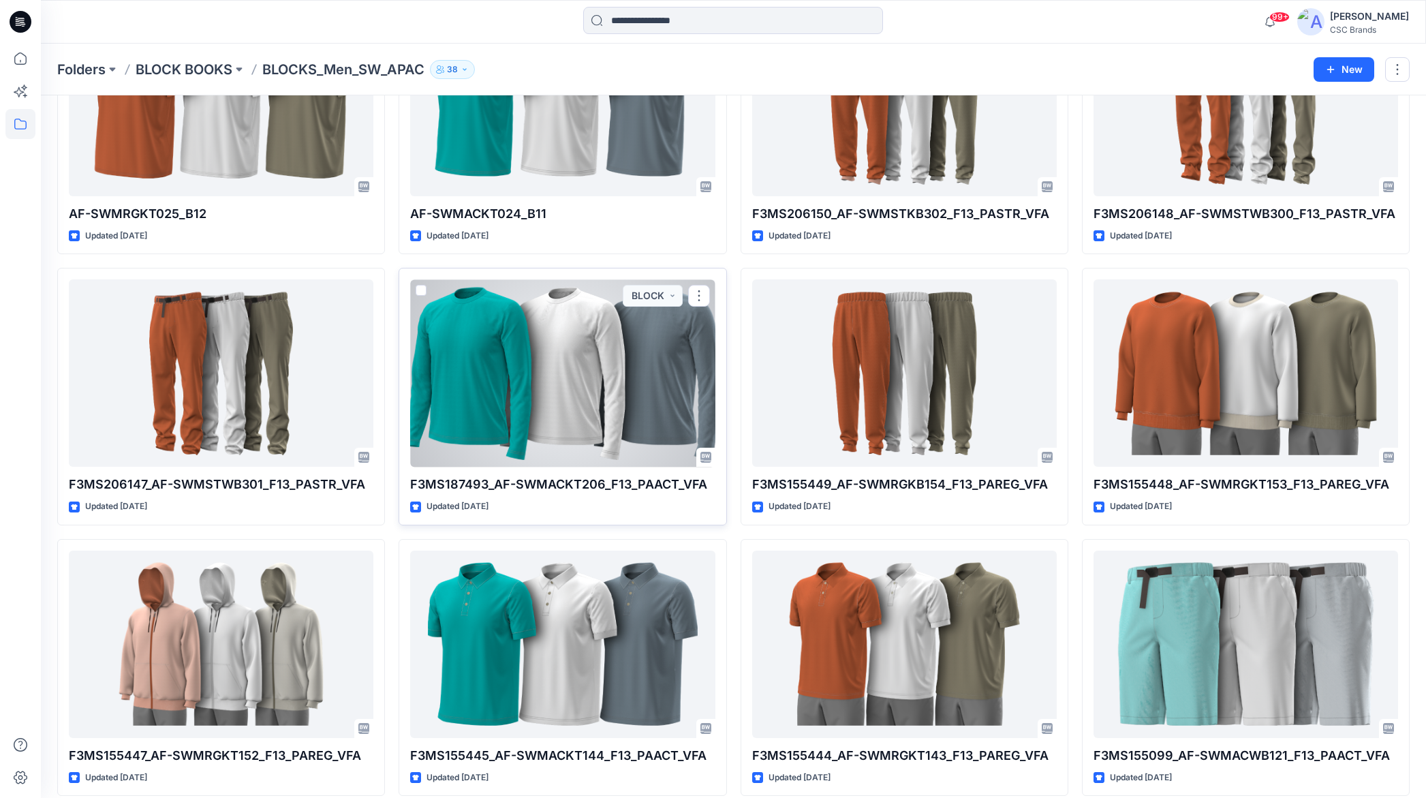
scroll to position [157, 0]
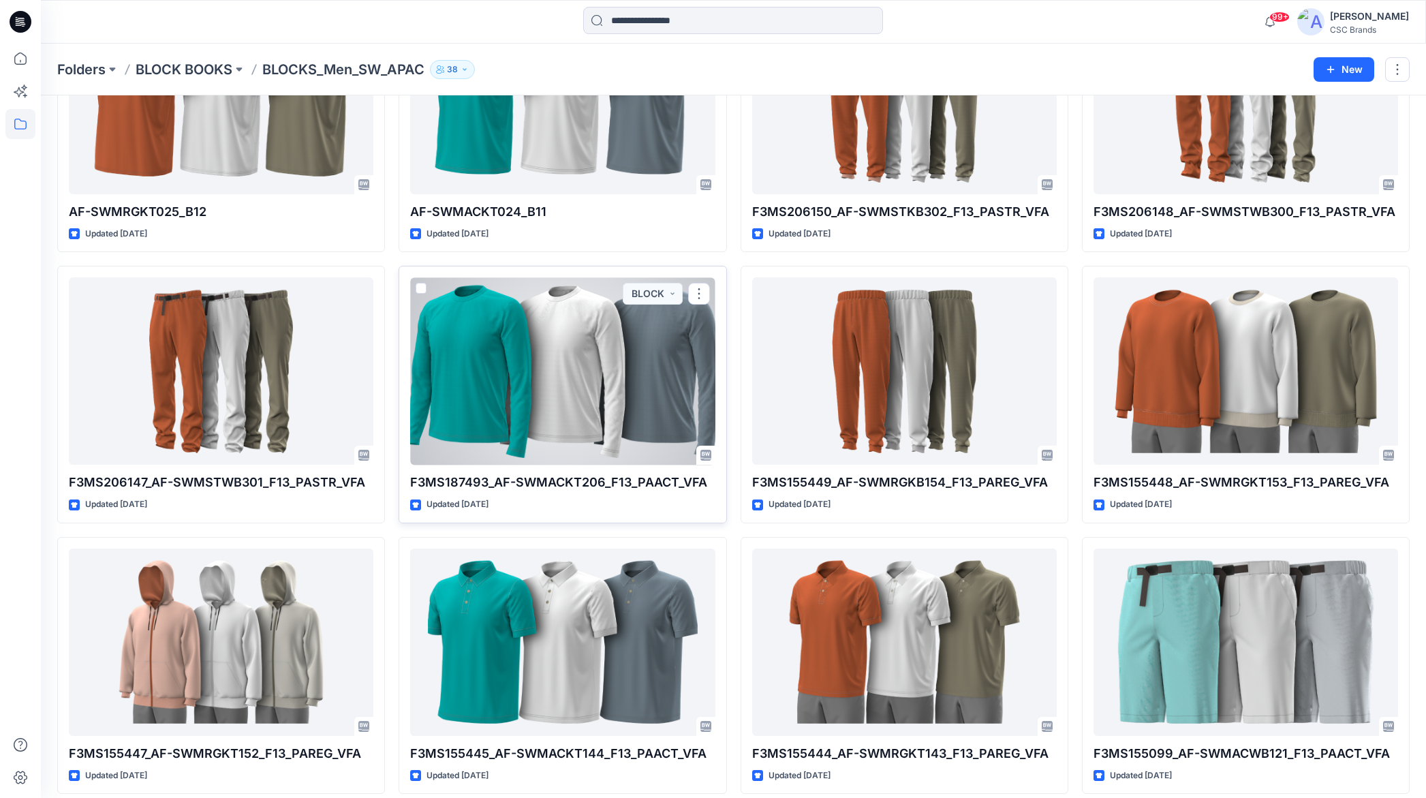
click at [536, 416] on div at bounding box center [562, 370] width 304 height 187
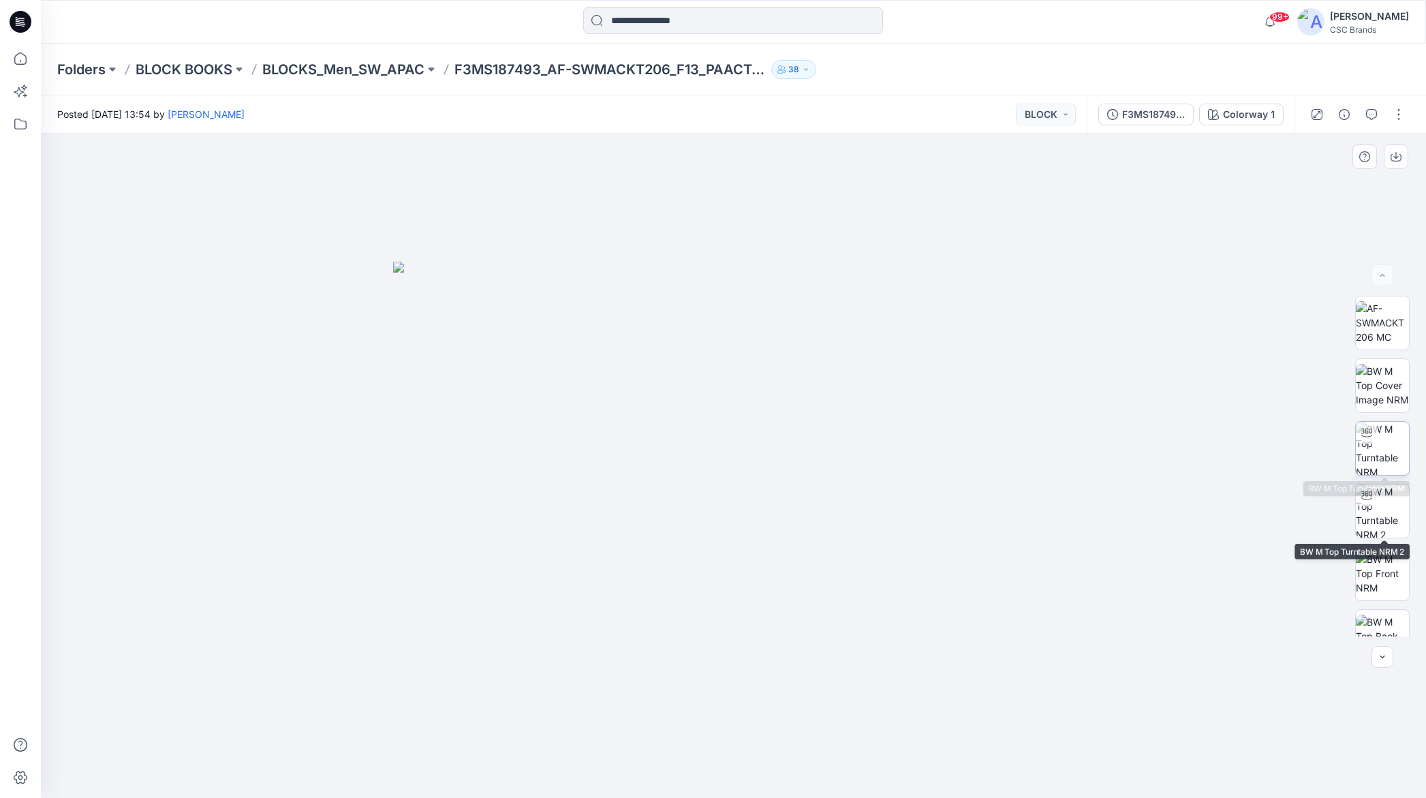
click at [1379, 442] on img at bounding box center [1382, 448] width 53 height 53
drag, startPoint x: 765, startPoint y: 502, endPoint x: 822, endPoint y: 499, distance: 56.6
click at [822, 499] on div at bounding box center [733, 466] width 1385 height 664
click at [1380, 519] on img at bounding box center [1382, 510] width 53 height 53
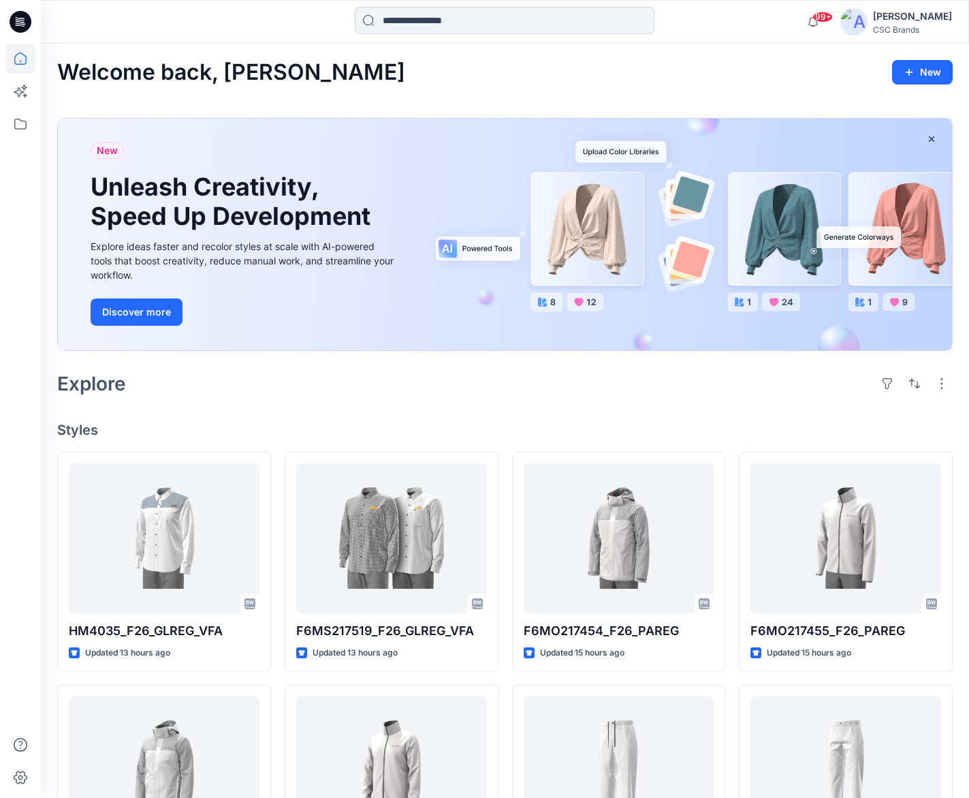
click at [449, 18] on input at bounding box center [505, 20] width 300 height 27
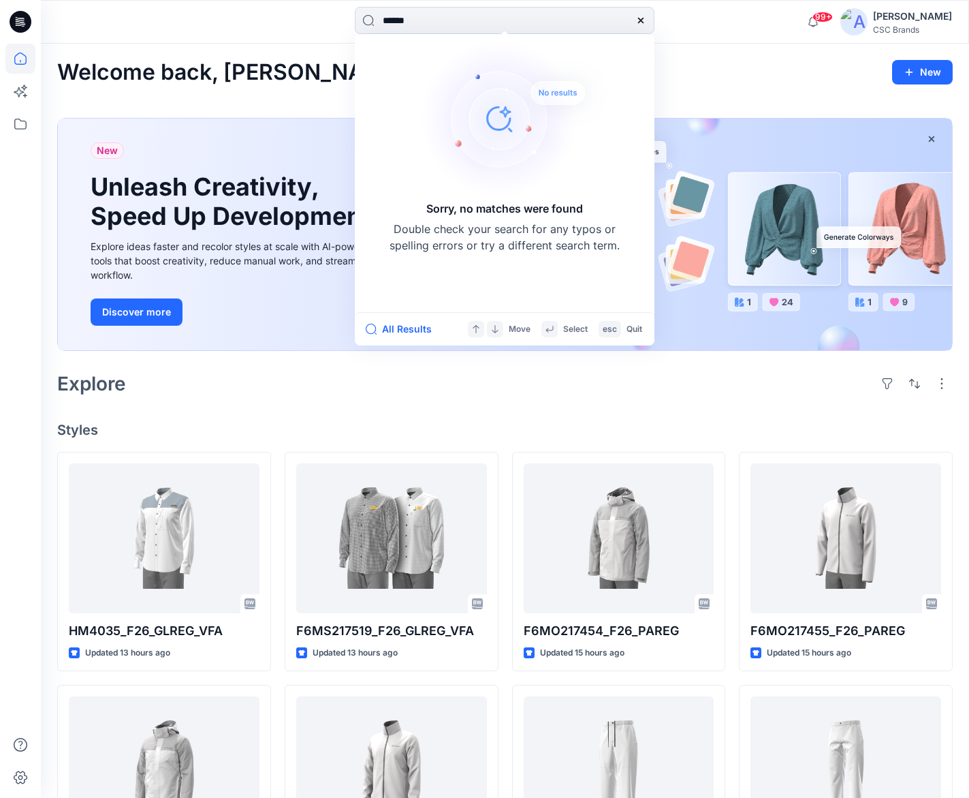
drag, startPoint x: 385, startPoint y: 10, endPoint x: 352, endPoint y: 7, distance: 32.9
click at [352, 7] on div "****** Sorry, no matches were found Double check your search for any typos or s…" at bounding box center [505, 22] width 464 height 30
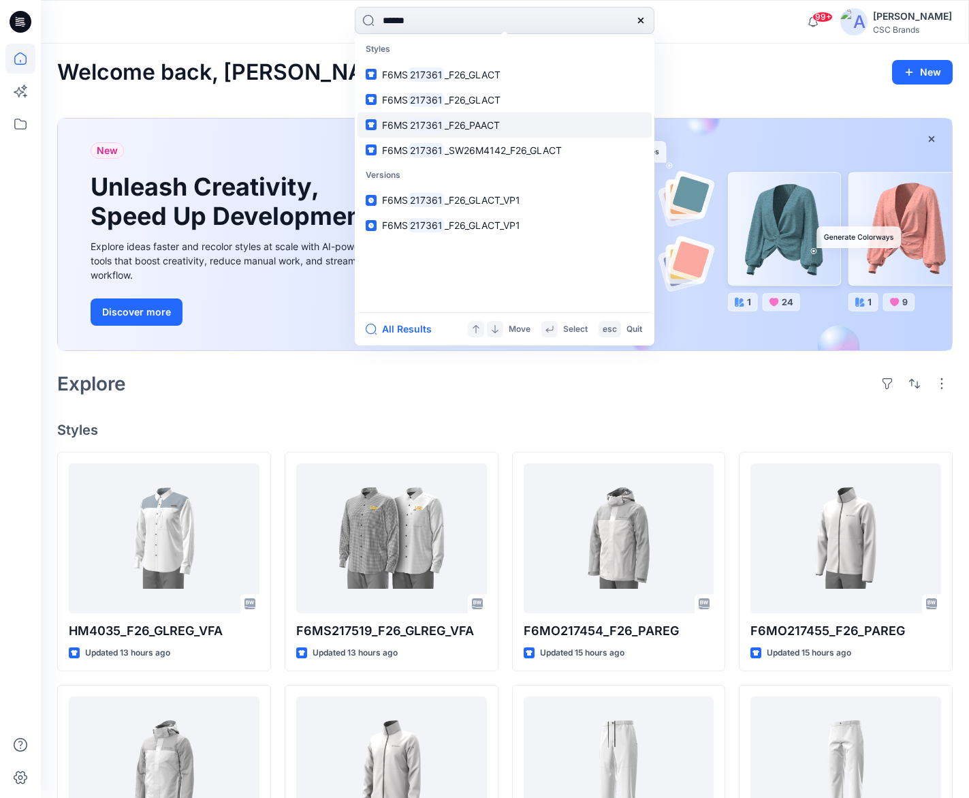
type input "******"
click at [486, 123] on span "_F26_PAACT" at bounding box center [472, 125] width 55 height 12
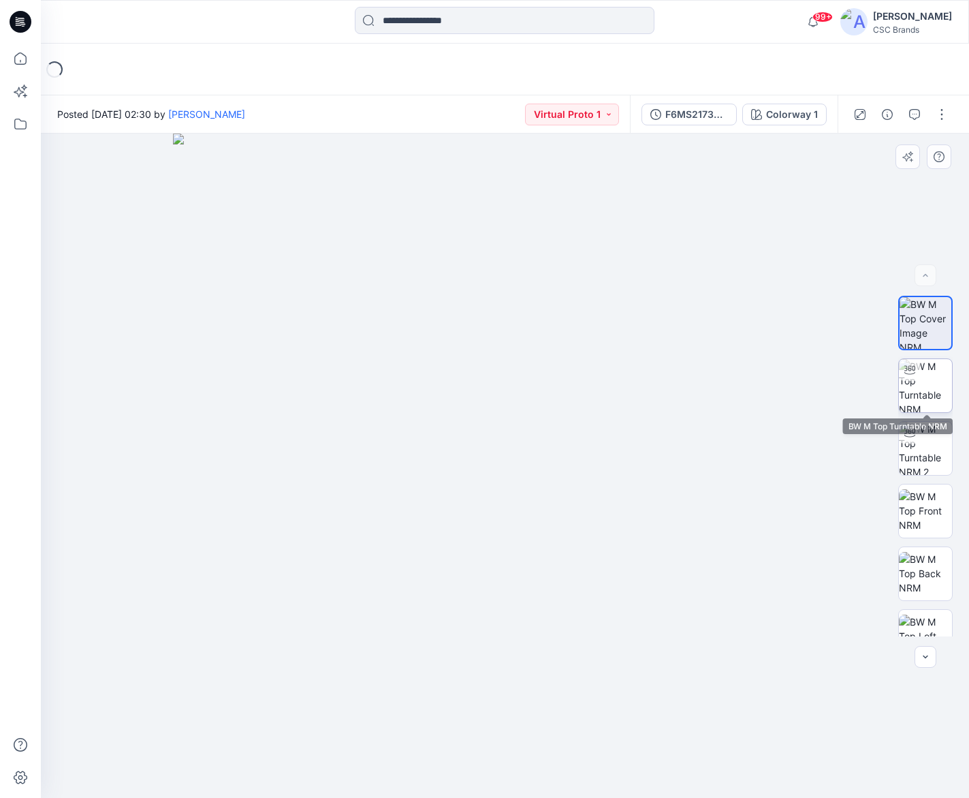
click at [929, 390] on img at bounding box center [925, 385] width 53 height 53
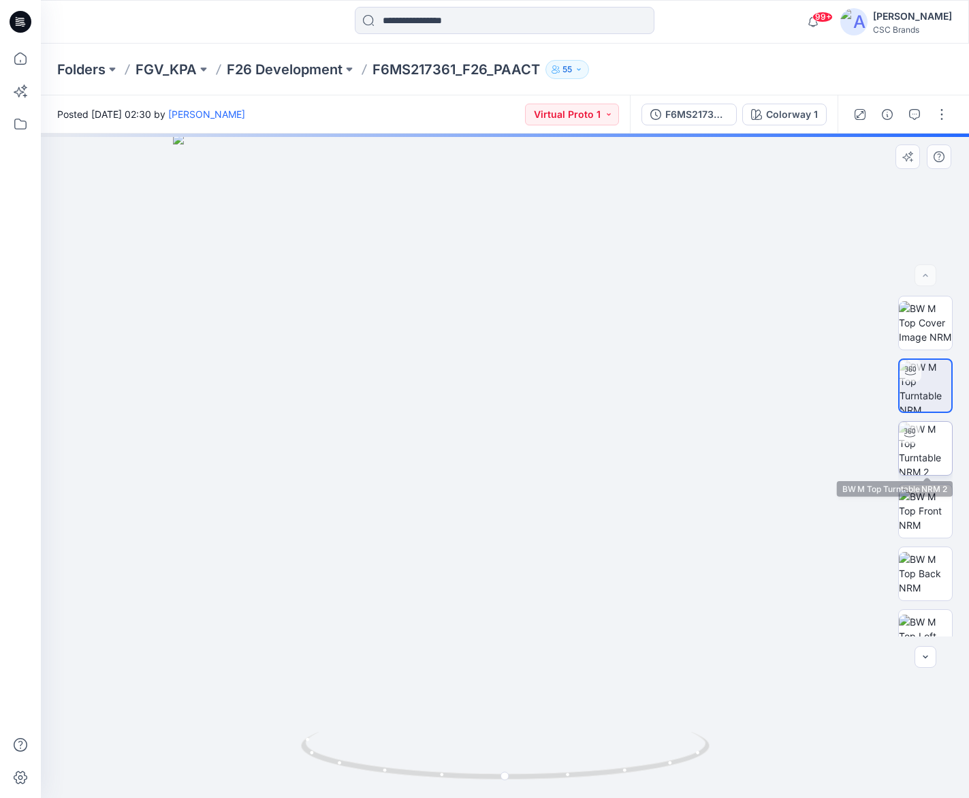
click at [924, 452] on img at bounding box center [925, 448] width 53 height 53
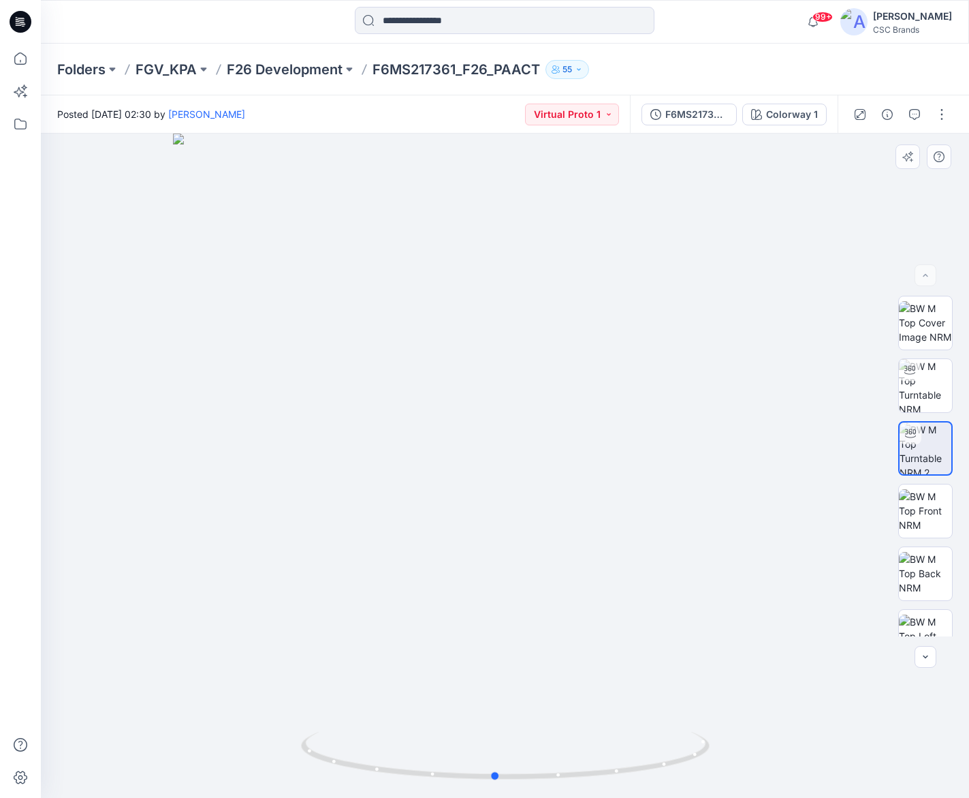
drag, startPoint x: 510, startPoint y: 511, endPoint x: 535, endPoint y: 525, distance: 29.0
click at [535, 525] on div at bounding box center [505, 466] width 928 height 664
click at [931, 385] on img at bounding box center [925, 385] width 53 height 53
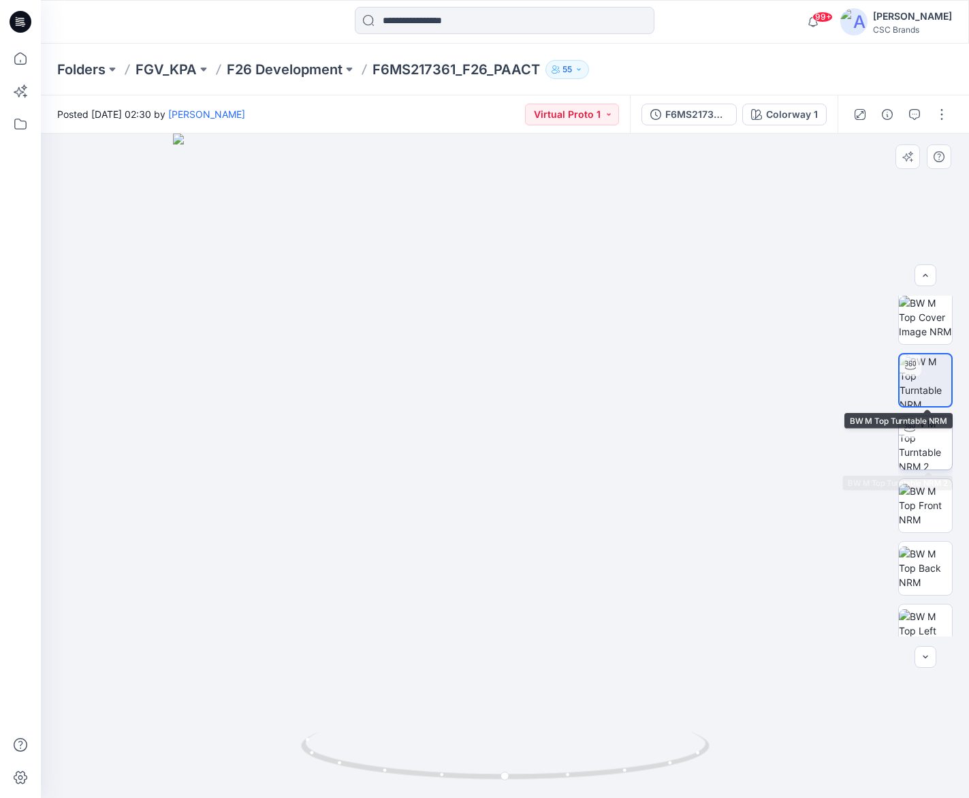
click at [923, 450] on img at bounding box center [925, 442] width 53 height 53
click at [618, 477] on div at bounding box center [505, 466] width 928 height 664
drag, startPoint x: 602, startPoint y: 503, endPoint x: 362, endPoint y: 504, distance: 239.8
click at [362, 504] on div at bounding box center [505, 466] width 928 height 664
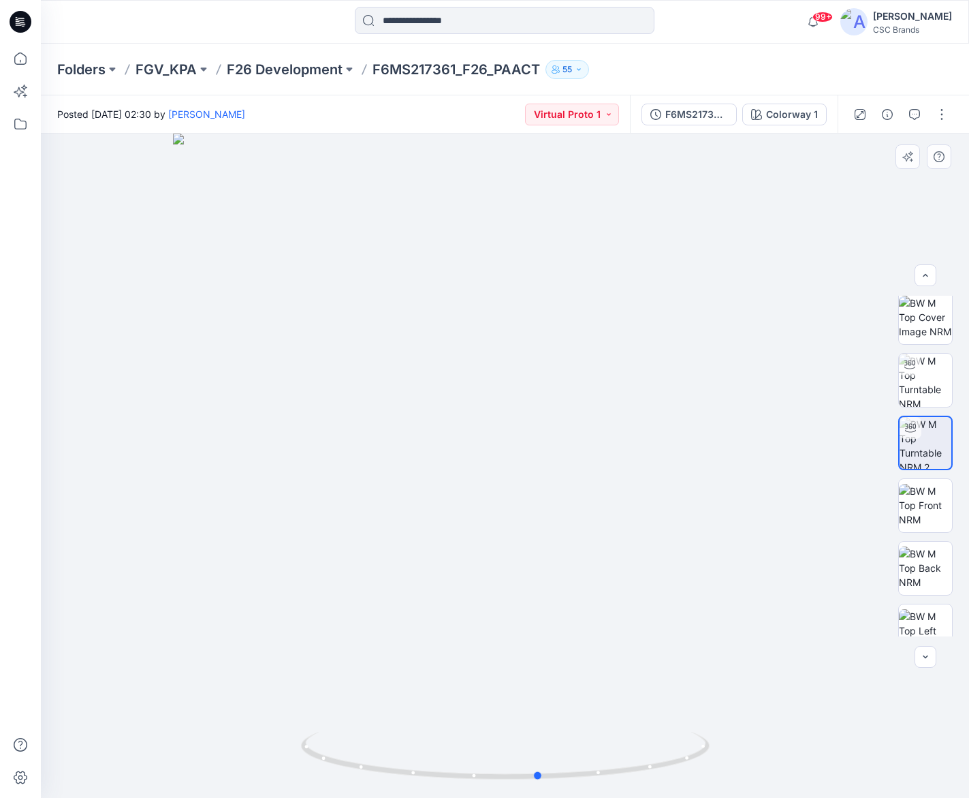
drag, startPoint x: 509, startPoint y: 535, endPoint x: 374, endPoint y: 521, distance: 135.6
click at [374, 521] on div at bounding box center [505, 466] width 928 height 664
drag, startPoint x: 596, startPoint y: 529, endPoint x: 567, endPoint y: 529, distance: 28.6
click at [567, 529] on div at bounding box center [505, 466] width 928 height 664
